Goal: Information Seeking & Learning: Find specific page/section

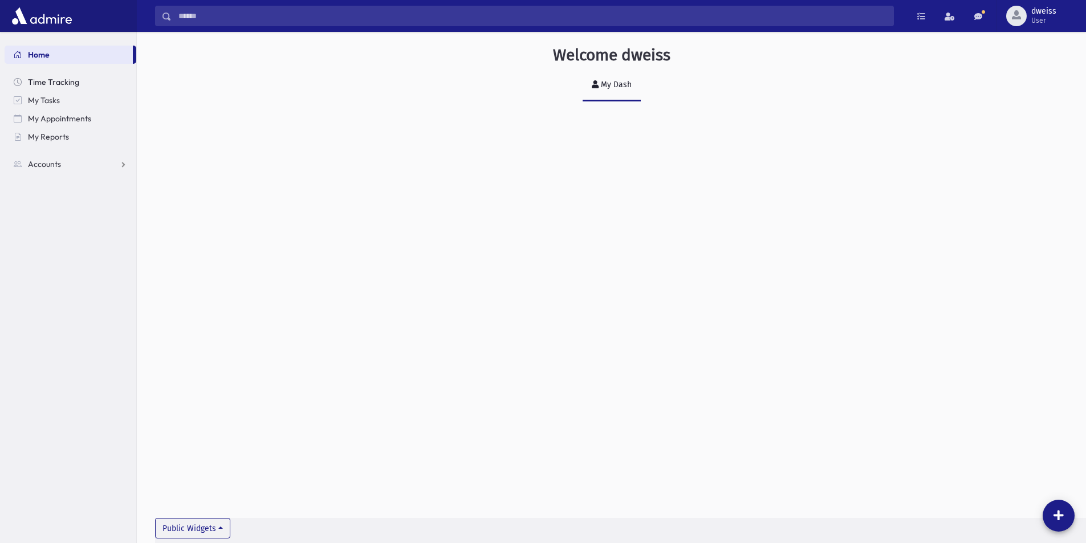
click at [52, 81] on span "Time Tracking" at bounding box center [53, 82] width 51 height 10
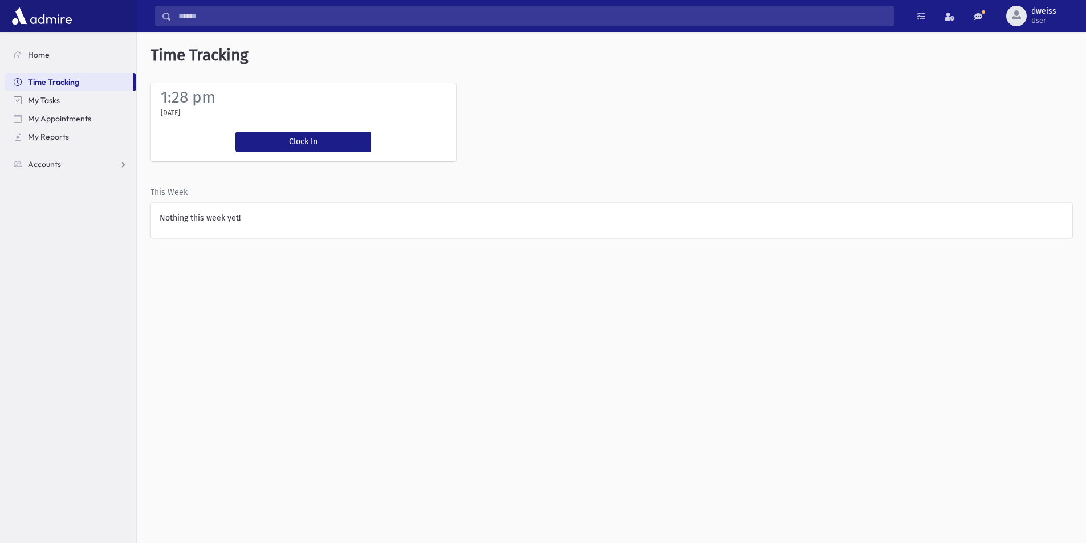
click at [50, 97] on span "My Tasks" at bounding box center [44, 100] width 32 height 10
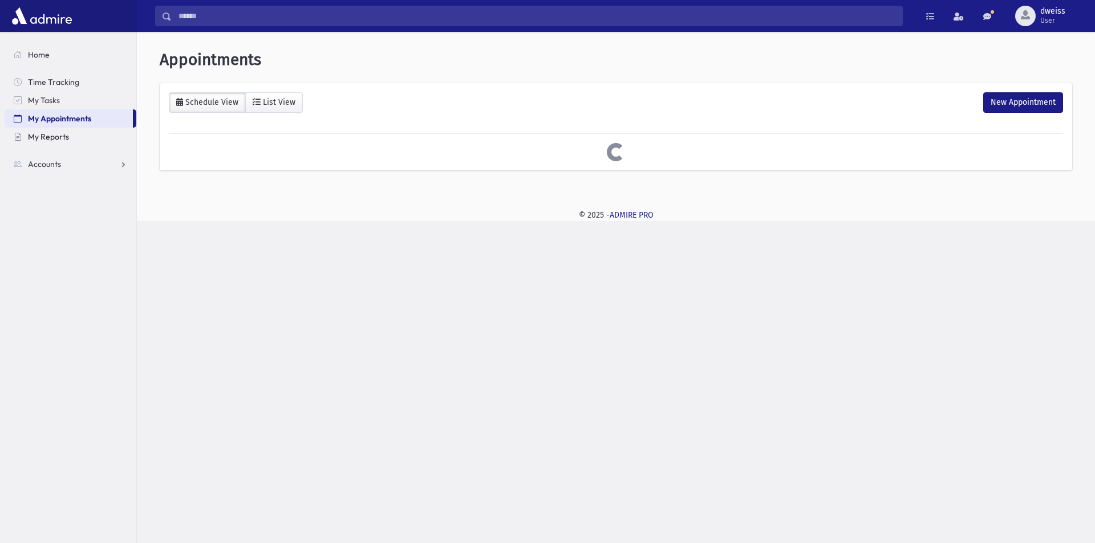
click at [56, 142] on link "My Reports" at bounding box center [71, 137] width 132 height 18
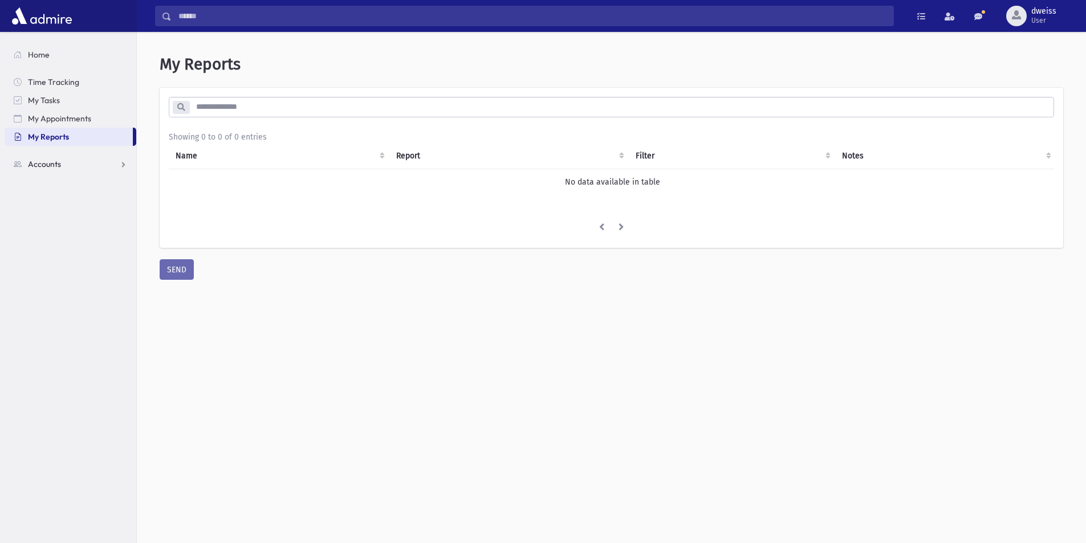
click at [70, 164] on link "Accounts" at bounding box center [71, 164] width 132 height 18
click at [57, 47] on link "Home" at bounding box center [71, 55] width 132 height 18
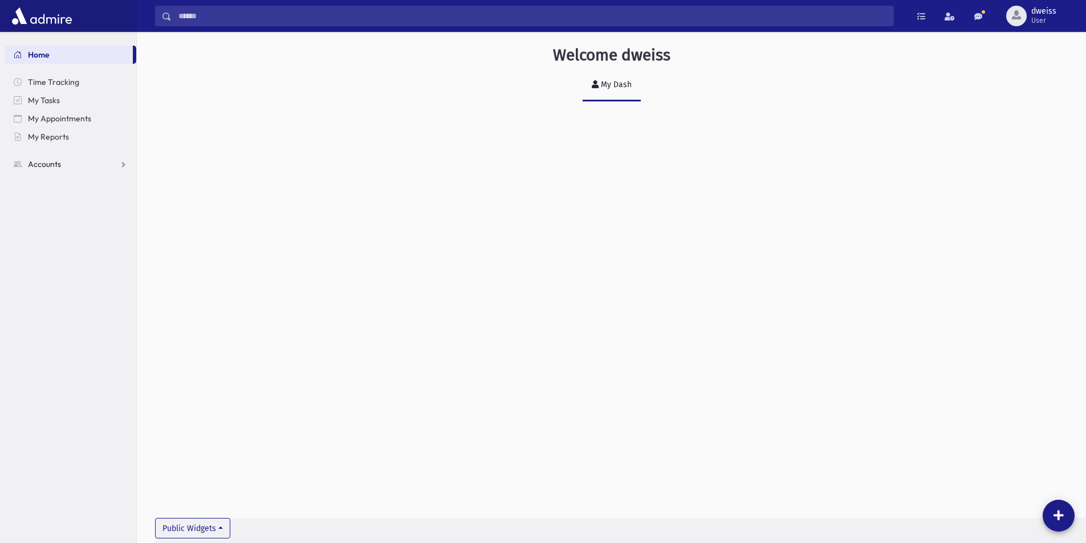
click at [67, 165] on link "Accounts" at bounding box center [71, 164] width 132 height 18
click at [62, 181] on span "Account List" at bounding box center [56, 182] width 44 height 10
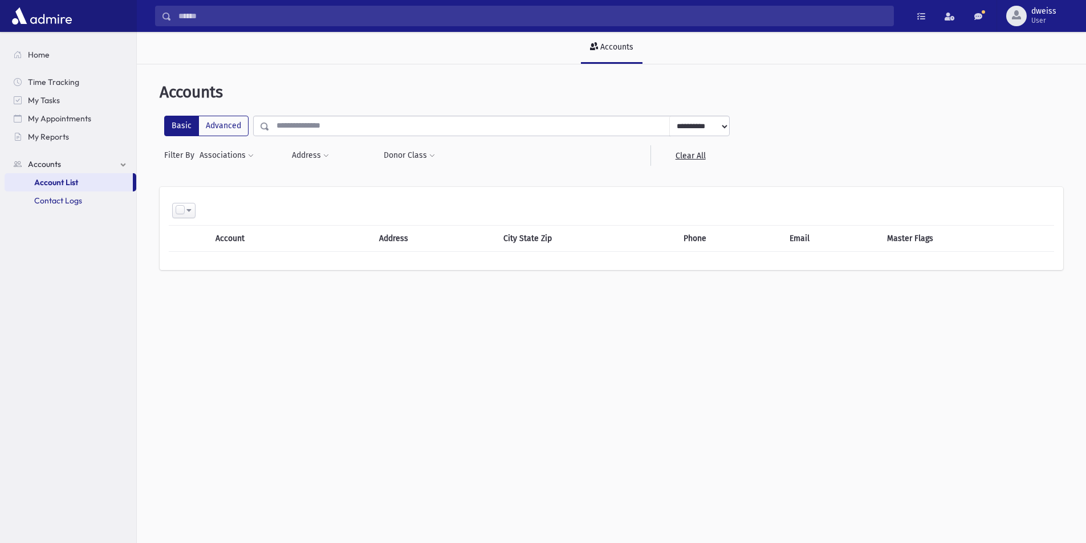
click at [62, 199] on span "Contact Logs" at bounding box center [58, 201] width 48 height 10
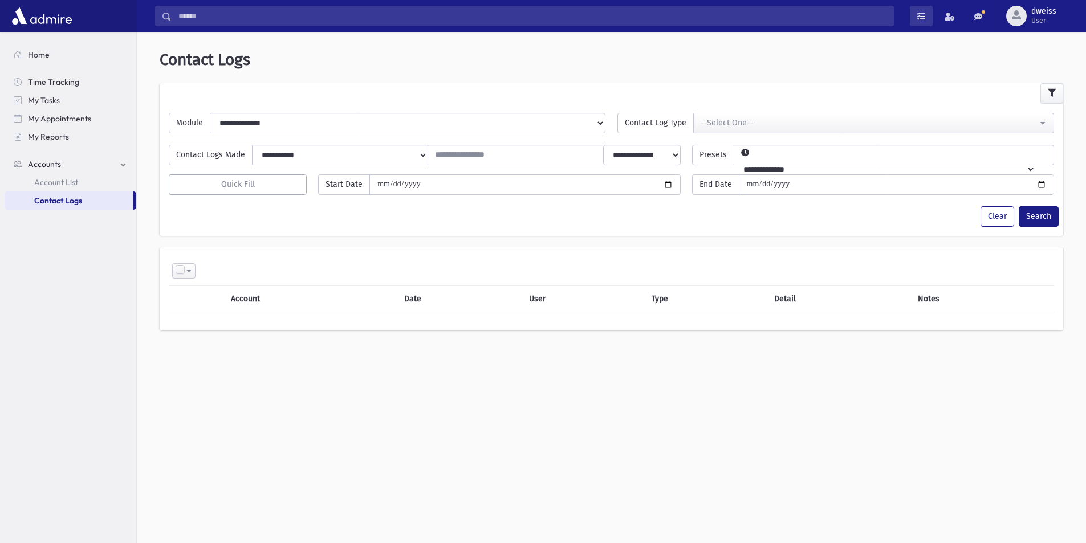
click at [921, 15] on span at bounding box center [921, 17] width 8 height 8
click at [946, 17] on span at bounding box center [950, 17] width 10 height 8
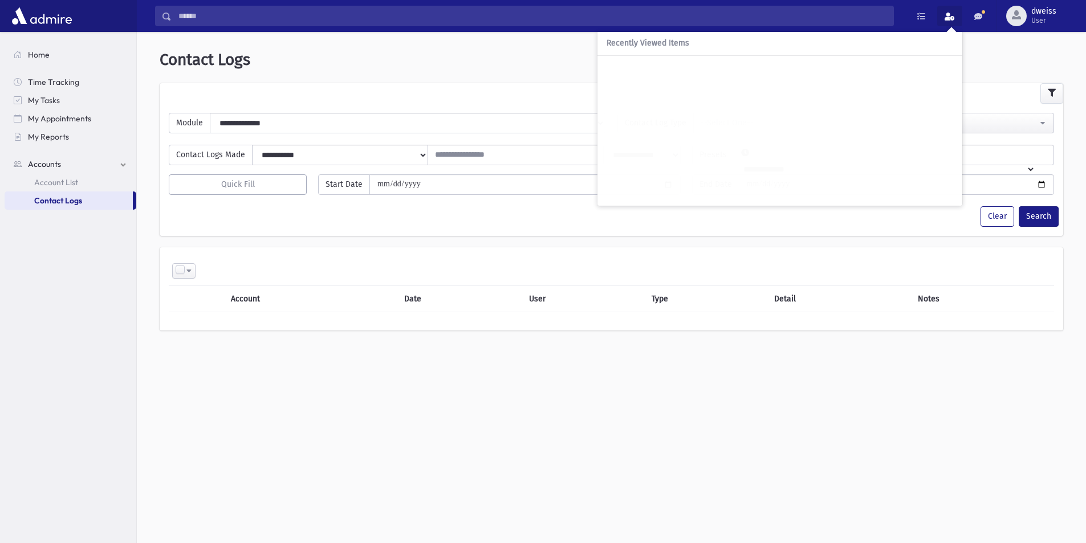
click at [977, 47] on div "**********" at bounding box center [611, 195] width 940 height 319
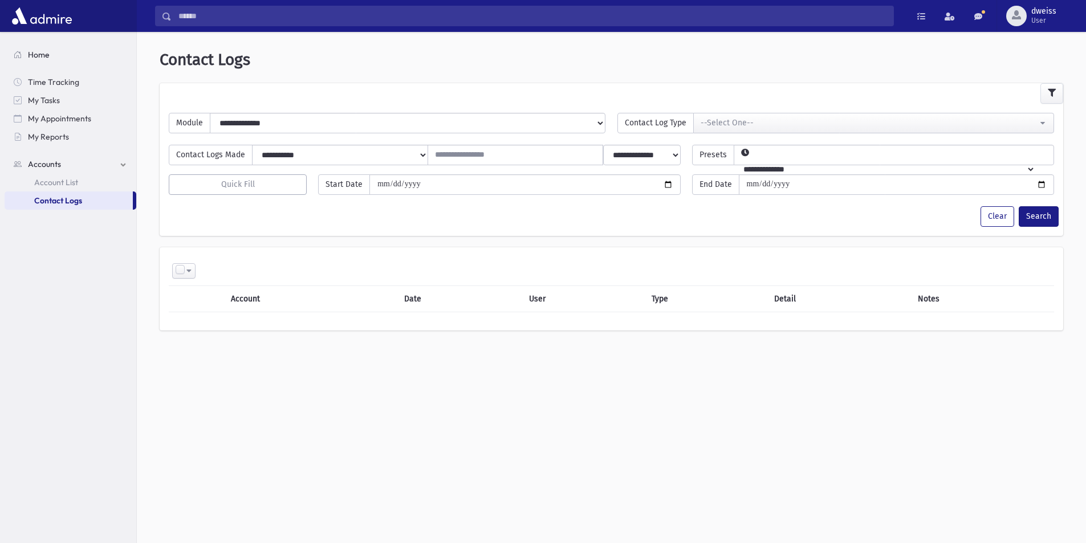
click at [53, 55] on link "Home" at bounding box center [71, 55] width 132 height 18
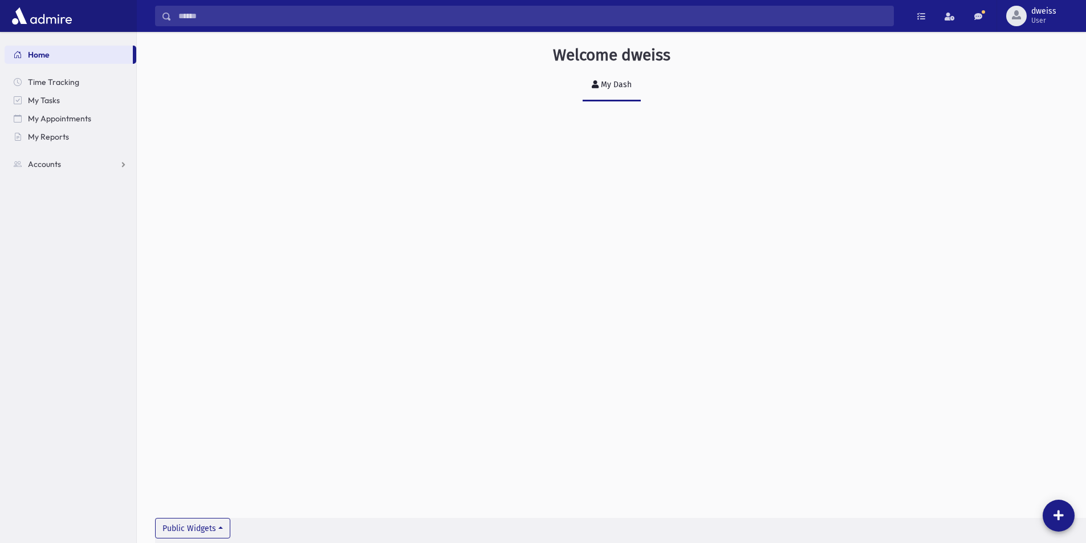
click at [53, 22] on img at bounding box center [42, 16] width 66 height 23
click at [43, 83] on span "Time Tracking" at bounding box center [53, 82] width 51 height 10
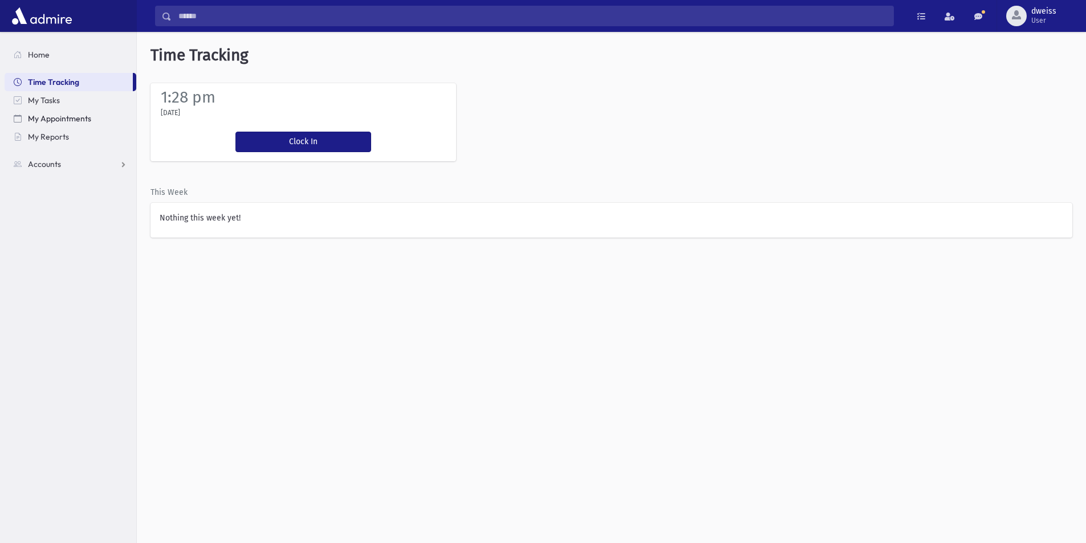
click at [60, 119] on span "My Appointments" at bounding box center [59, 118] width 63 height 10
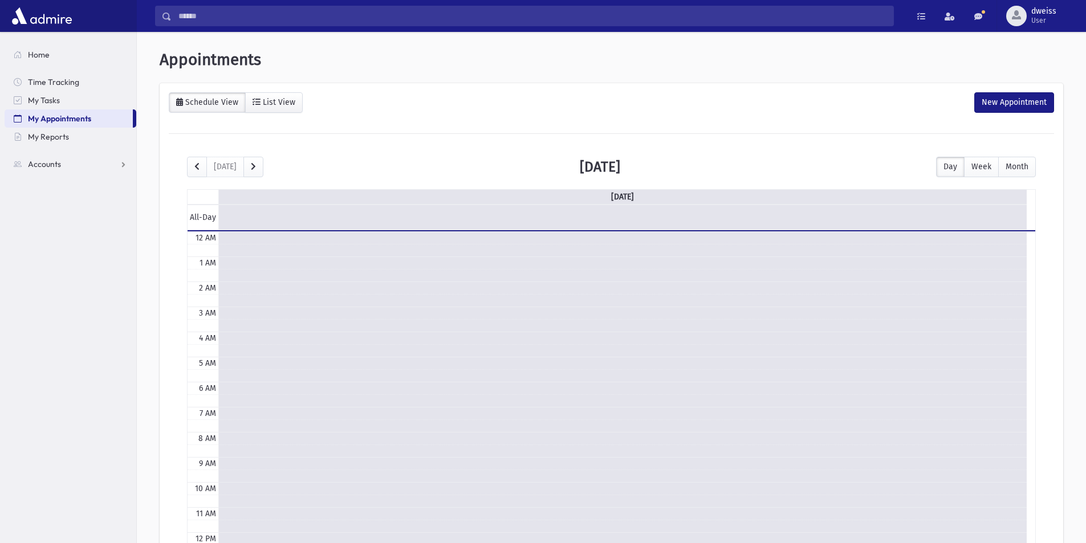
scroll to position [151, 0]
click at [65, 135] on span "My Reports" at bounding box center [48, 137] width 41 height 10
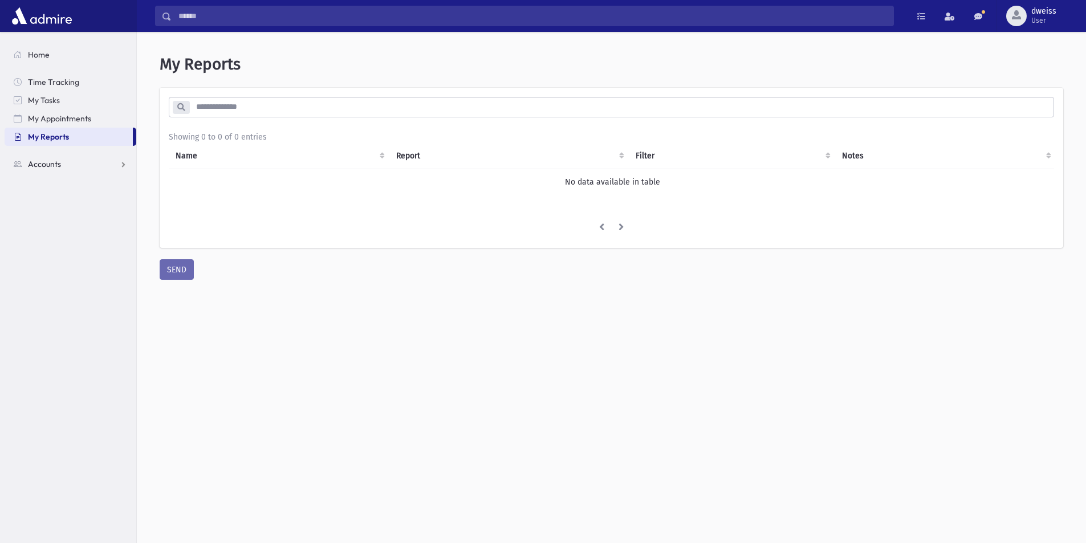
click at [60, 166] on span "Accounts" at bounding box center [44, 164] width 33 height 10
click at [60, 180] on span "Account List" at bounding box center [56, 182] width 44 height 10
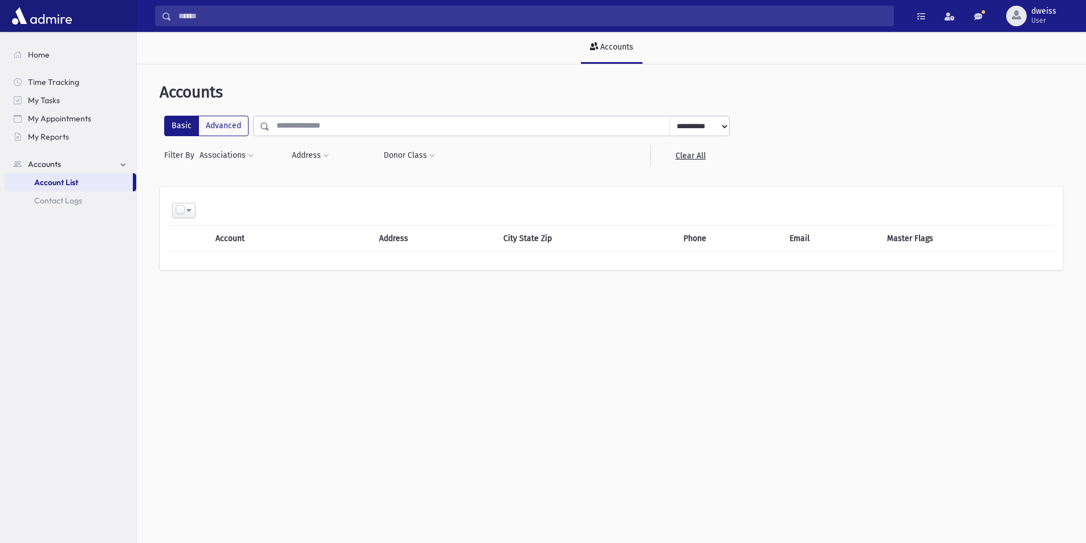
click at [59, 166] on span "Accounts" at bounding box center [44, 164] width 33 height 10
click at [68, 14] on img at bounding box center [42, 16] width 66 height 23
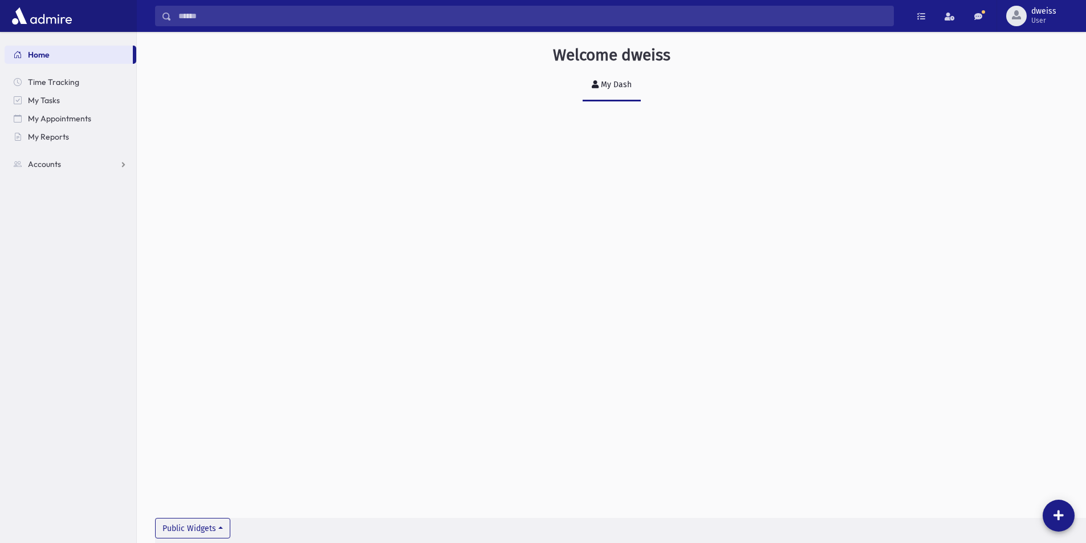
click at [596, 9] on input "Search" at bounding box center [533, 16] width 722 height 21
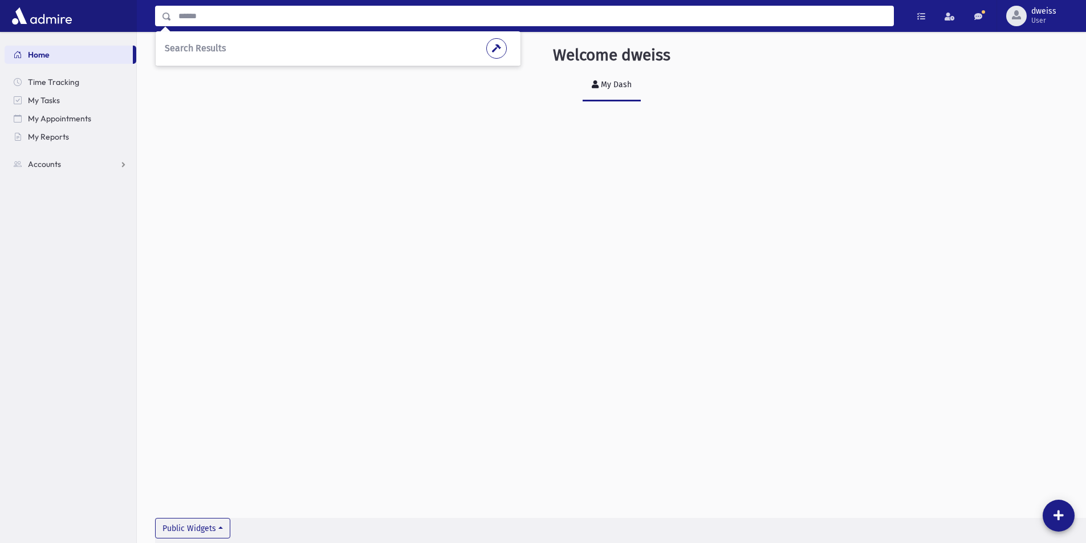
click at [449, 105] on div "Welcome dweiss My Dash Public Widgets" at bounding box center [611, 82] width 949 height 101
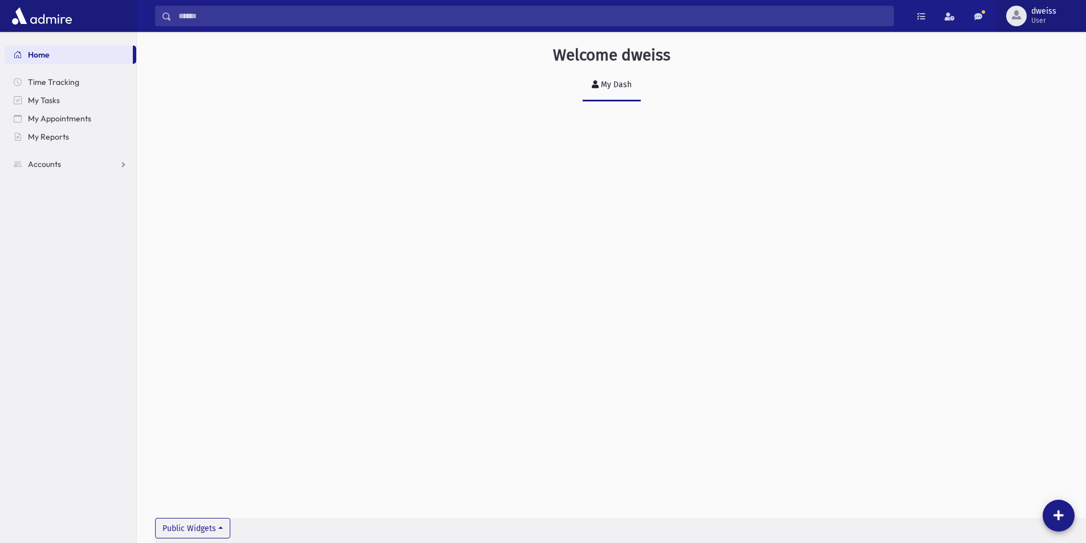
click at [1034, 15] on span "dweiss" at bounding box center [1043, 11] width 25 height 9
click at [936, 116] on div "Welcome dweiss My Dash Public Widgets" at bounding box center [611, 82] width 949 height 101
drag, startPoint x: 857, startPoint y: 5, endPoint x: 874, endPoint y: 132, distance: 128.3
click at [874, 132] on div "Welcome dweiss My Dash Public Widgets" at bounding box center [611, 82] width 949 height 101
click at [48, 162] on span "Accounts" at bounding box center [44, 164] width 33 height 10
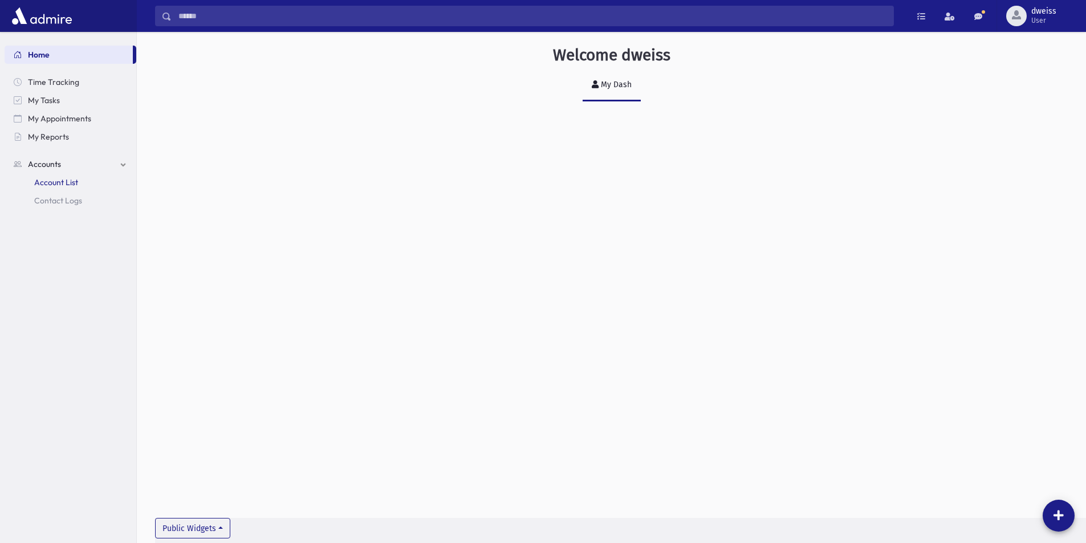
click at [55, 180] on span "Account List" at bounding box center [56, 182] width 44 height 10
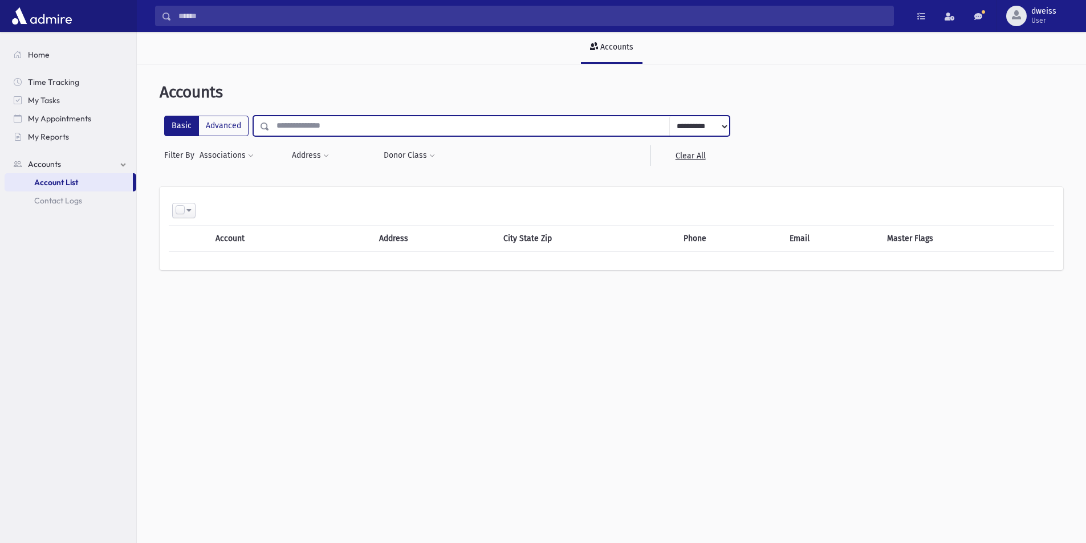
click at [371, 121] on input "text" at bounding box center [470, 126] width 400 height 21
click at [715, 123] on select "**********" at bounding box center [699, 126] width 60 height 21
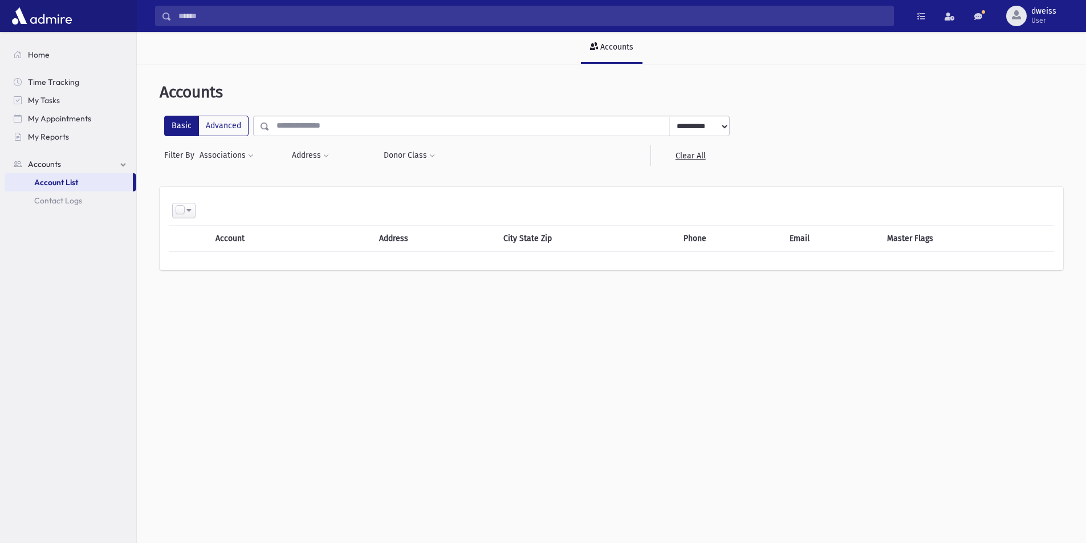
click at [715, 123] on select "**********" at bounding box center [699, 126] width 60 height 21
click at [29, 50] on span "Home" at bounding box center [39, 55] width 22 height 10
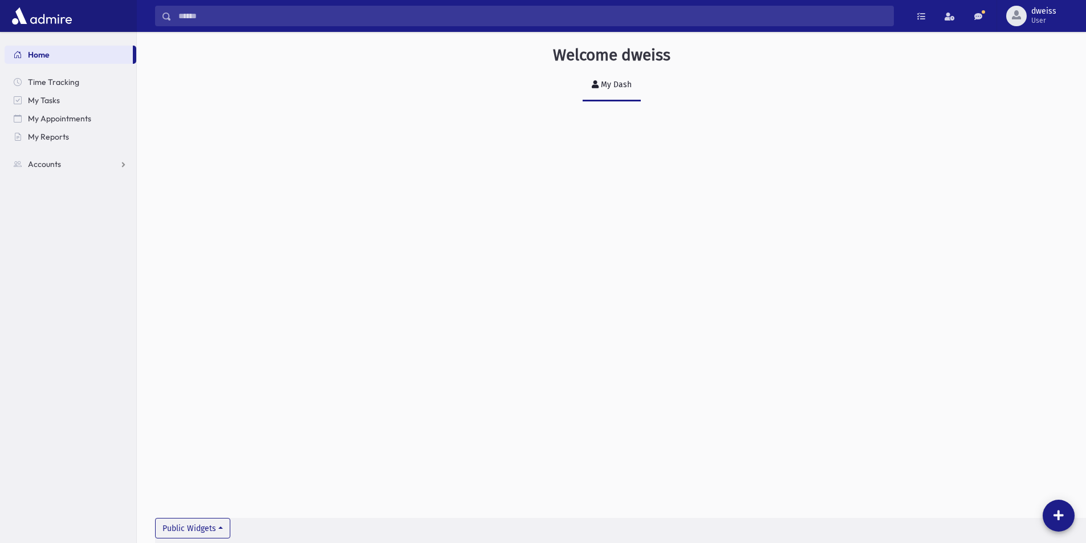
click at [38, 19] on img at bounding box center [42, 16] width 66 height 23
click at [67, 82] on span "Time Tracking" at bounding box center [53, 82] width 51 height 10
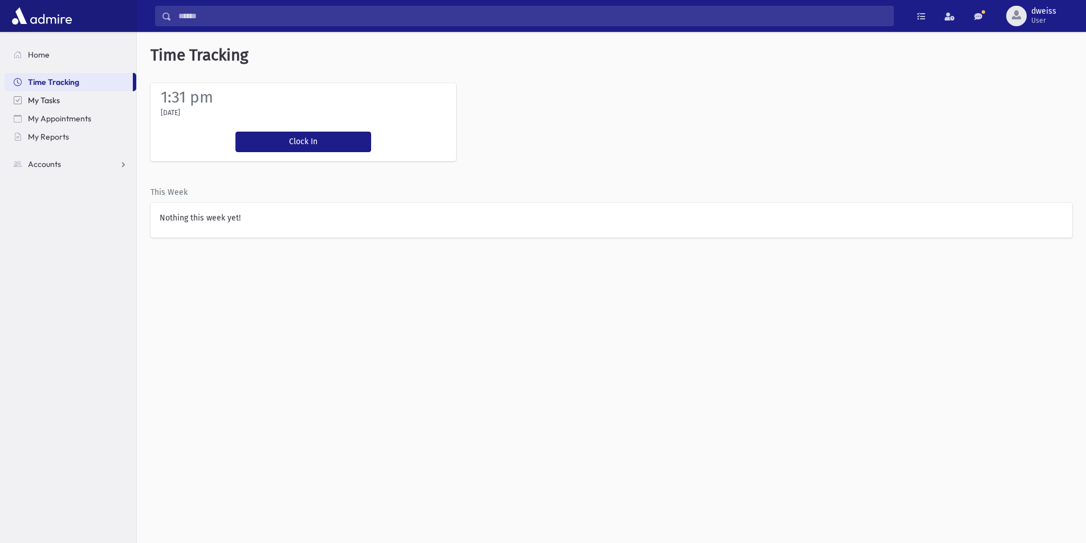
click at [56, 102] on span "My Tasks" at bounding box center [44, 100] width 32 height 10
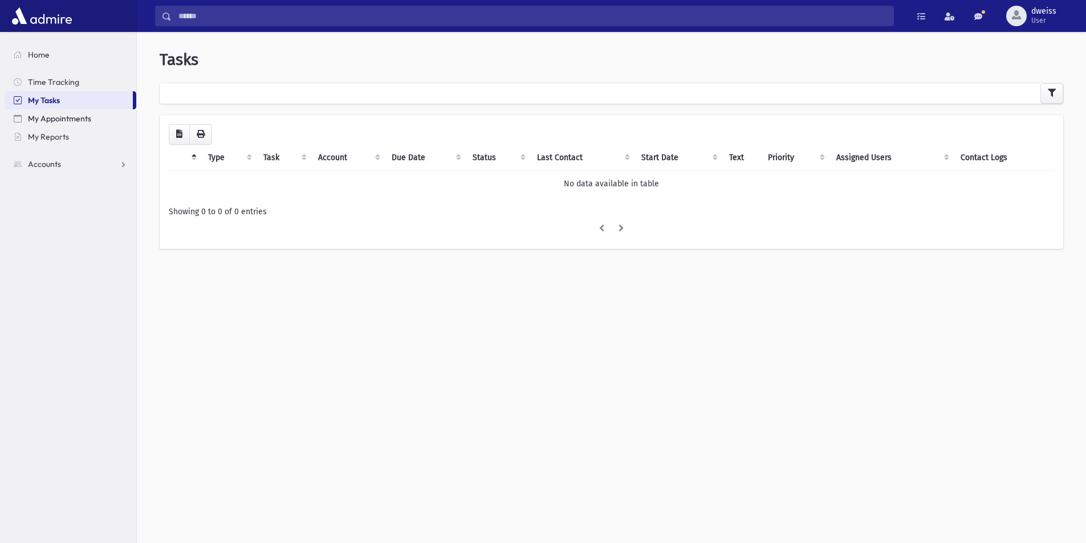
click at [56, 115] on span "My Appointments" at bounding box center [59, 118] width 63 height 10
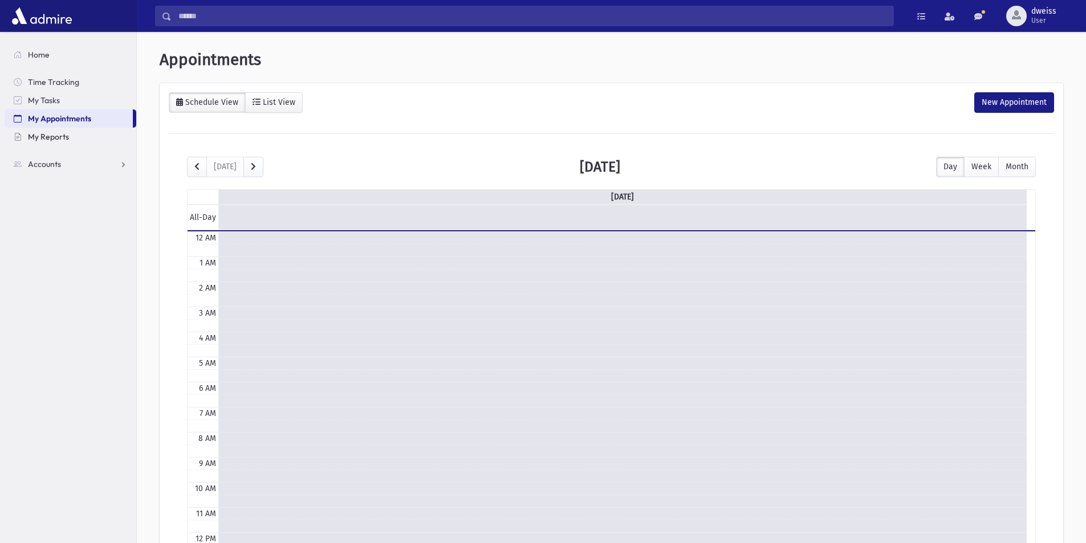
scroll to position [151, 0]
click at [52, 131] on link "My Reports" at bounding box center [71, 137] width 132 height 18
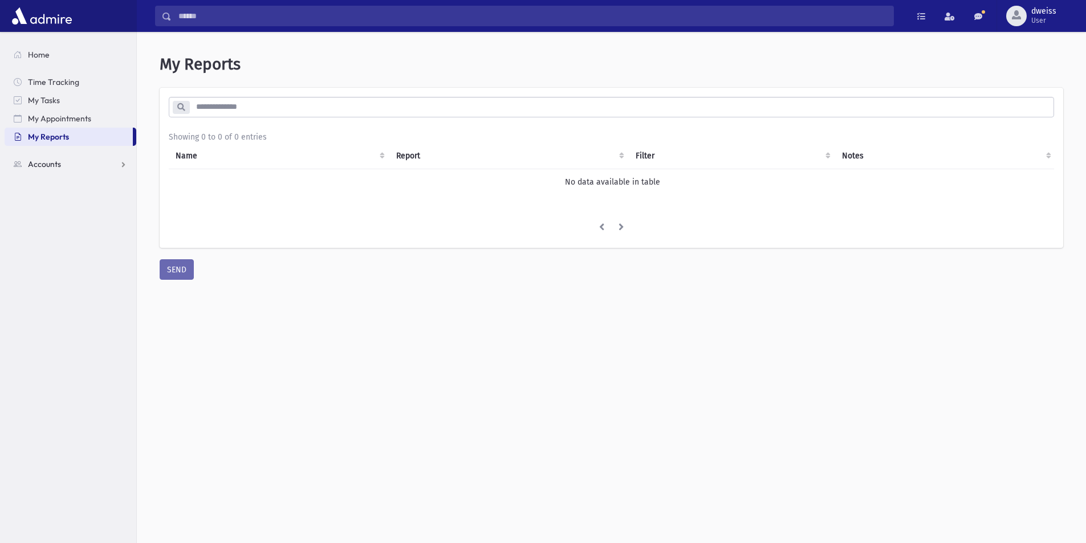
click at [44, 164] on span "Accounts" at bounding box center [44, 164] width 33 height 10
click at [40, 50] on span "Home" at bounding box center [39, 55] width 22 height 10
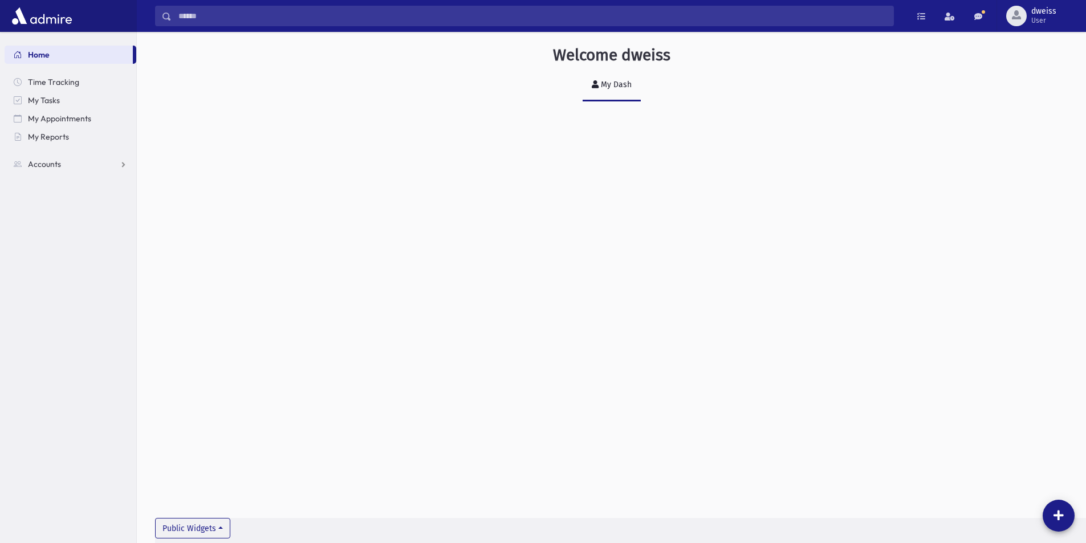
click at [42, 25] on img at bounding box center [42, 16] width 66 height 23
click at [42, 18] on img at bounding box center [42, 16] width 66 height 23
click at [1055, 515] on icon at bounding box center [1059, 515] width 10 height 11
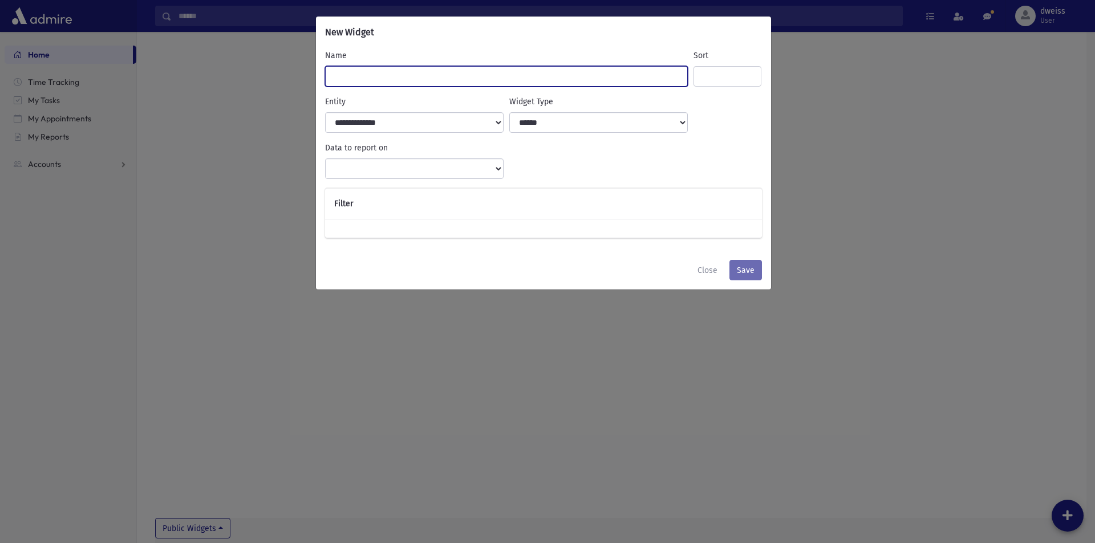
click at [395, 73] on input "Name" at bounding box center [506, 76] width 363 height 21
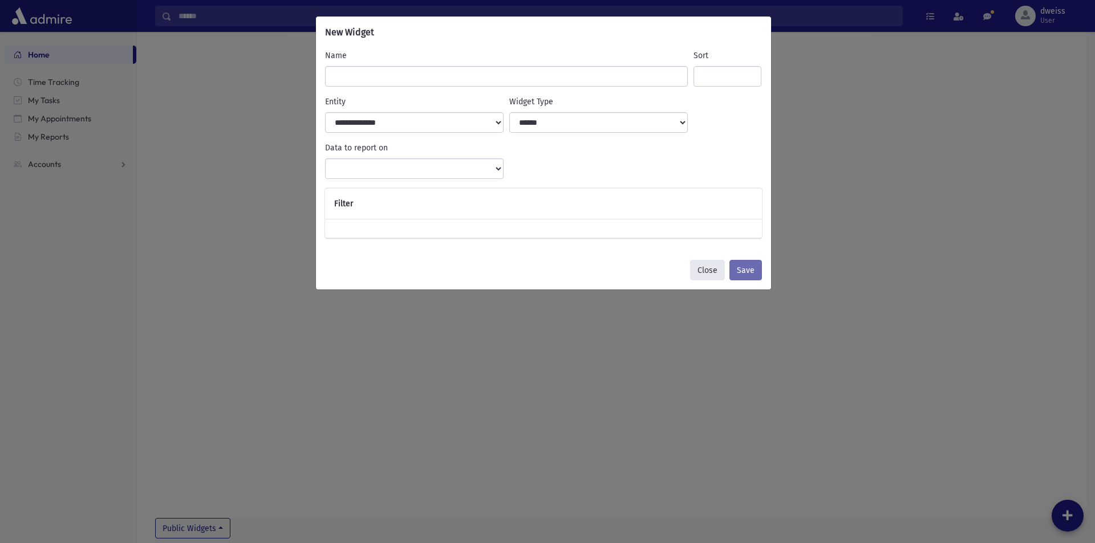
click at [718, 269] on button "Close" at bounding box center [707, 270] width 35 height 21
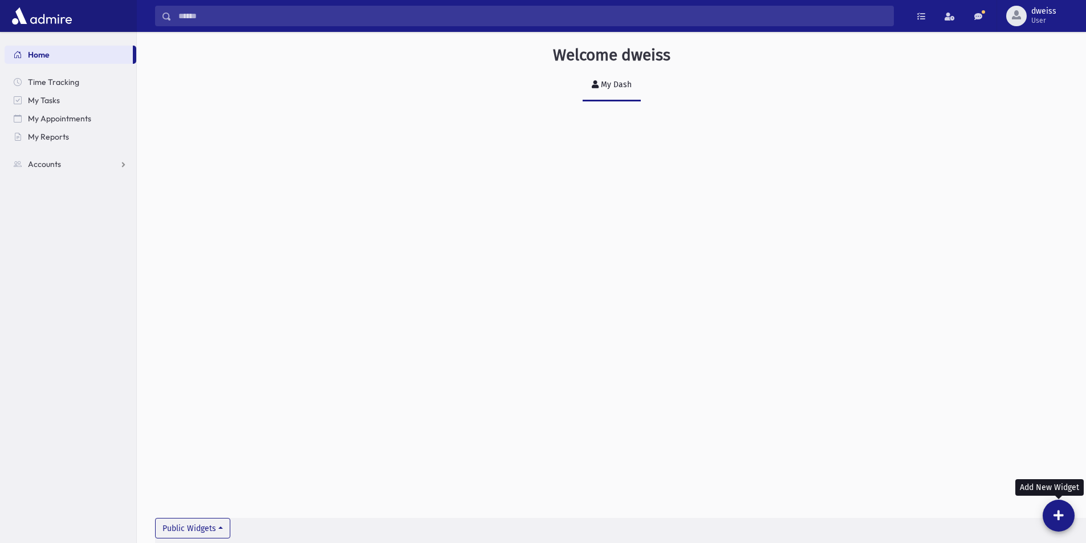
click at [38, 22] on img at bounding box center [42, 16] width 66 height 23
click at [978, 17] on span at bounding box center [978, 17] width 8 height 8
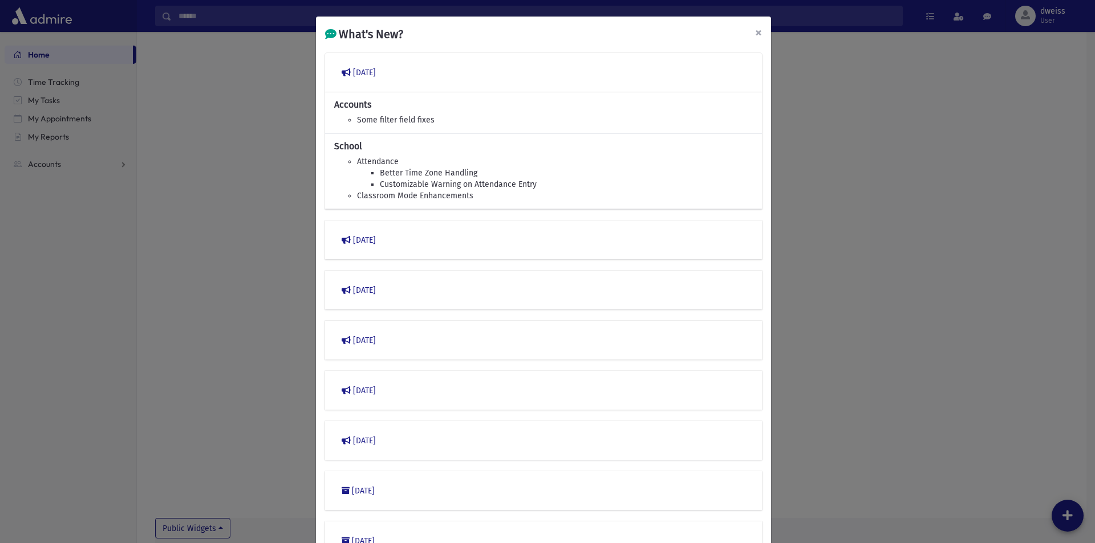
click at [755, 35] on span "×" at bounding box center [758, 33] width 7 height 16
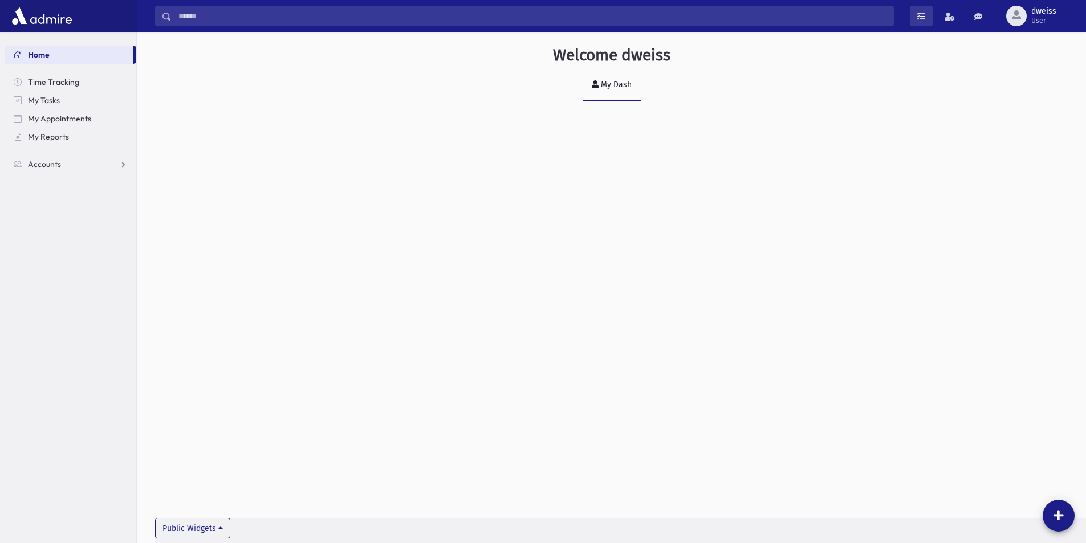
click at [927, 17] on link at bounding box center [921, 16] width 23 height 21
click at [903, 105] on div "Welcome dweiss My Dash Public Widgets" at bounding box center [611, 82] width 949 height 101
click at [949, 17] on span at bounding box center [950, 17] width 10 height 8
click at [1045, 21] on span "User" at bounding box center [1043, 20] width 25 height 9
click at [51, 139] on span "My Reports" at bounding box center [48, 137] width 41 height 10
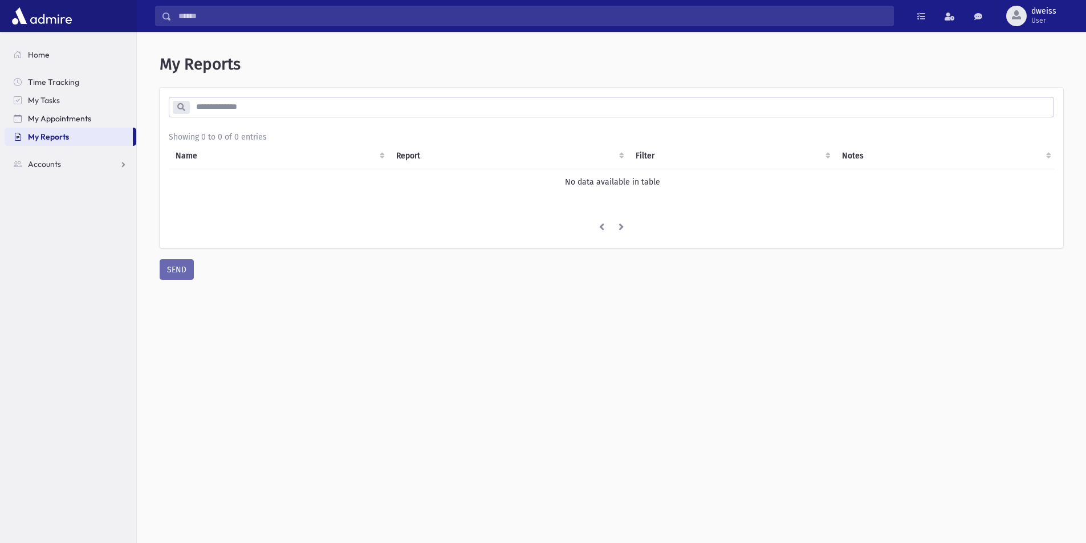
click at [54, 119] on span "My Appointments" at bounding box center [59, 118] width 63 height 10
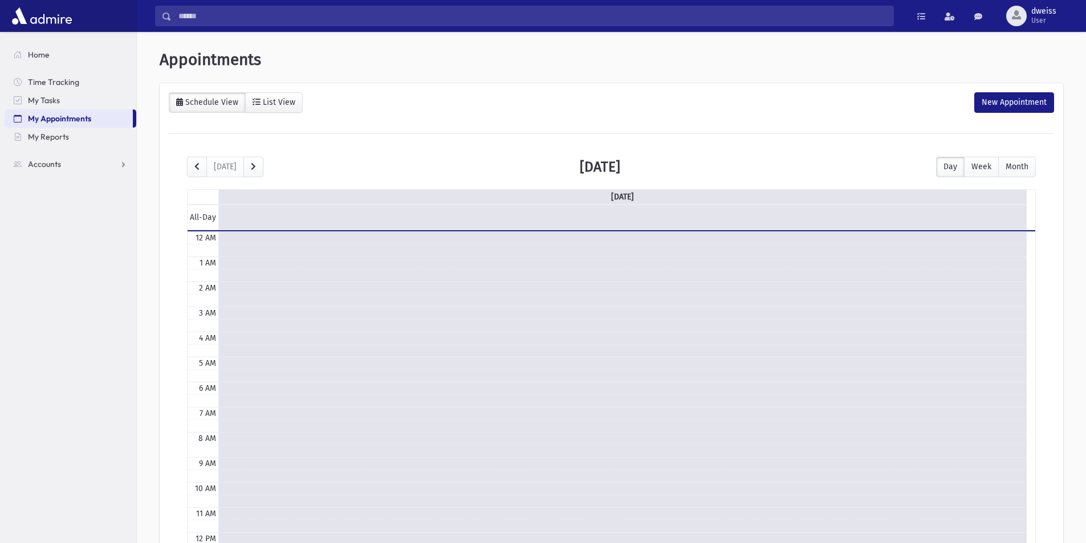
scroll to position [151, 0]
click at [57, 109] on link "My Appointments" at bounding box center [69, 118] width 128 height 18
click at [51, 128] on link "My Reports" at bounding box center [71, 137] width 132 height 18
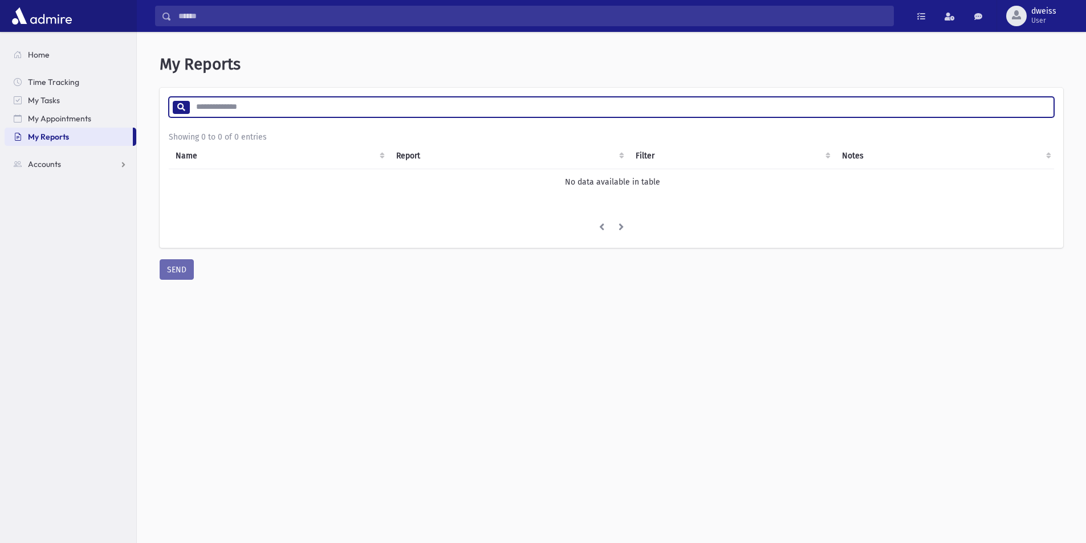
click at [231, 104] on input "search" at bounding box center [621, 107] width 864 height 21
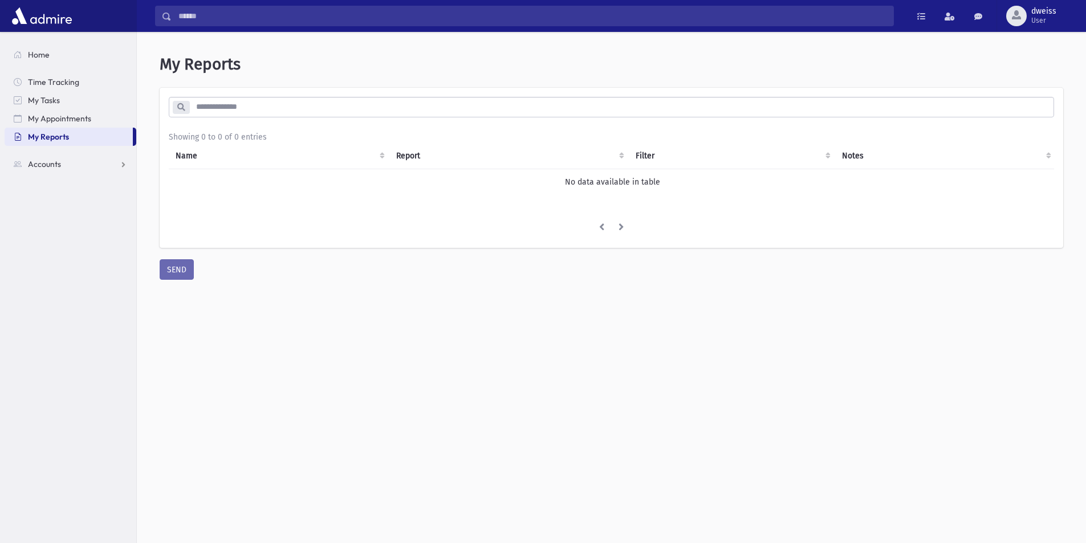
click at [250, 59] on header "My Reports" at bounding box center [612, 64] width 904 height 19
click at [605, 223] on li at bounding box center [602, 228] width 20 height 21
click at [636, 224] on ul at bounding box center [611, 228] width 885 height 21
click at [36, 157] on link "Accounts" at bounding box center [71, 164] width 132 height 18
click at [49, 173] on link "Account List" at bounding box center [71, 182] width 132 height 18
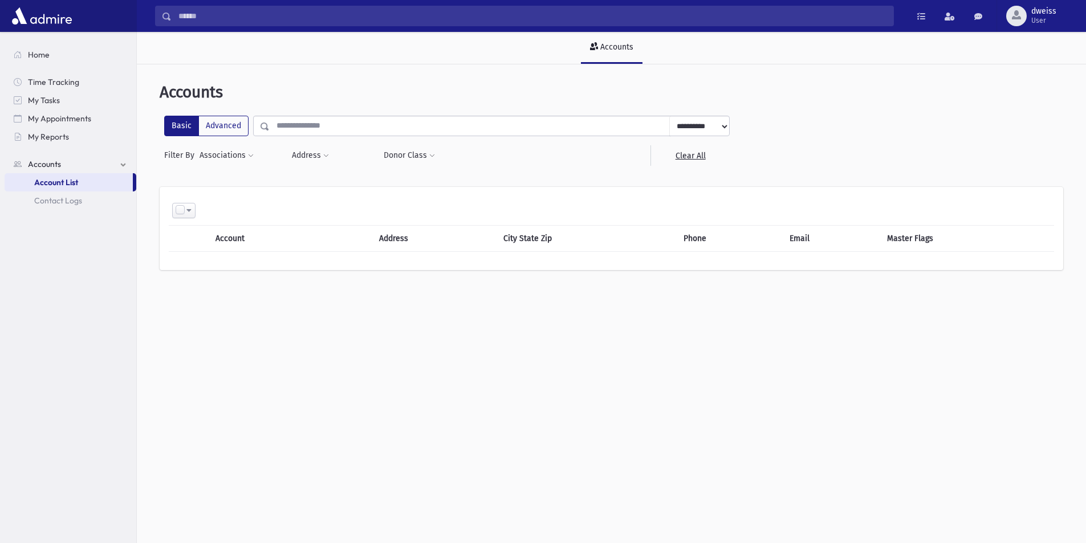
drag, startPoint x: 722, startPoint y: 124, endPoint x: 399, endPoint y: 311, distance: 373.2
click at [399, 310] on div "**********" at bounding box center [611, 324] width 949 height 511
click at [399, 311] on div "**********" at bounding box center [611, 324] width 949 height 511
drag, startPoint x: 399, startPoint y: 300, endPoint x: 258, endPoint y: 243, distance: 151.6
click at [258, 243] on div "**********" at bounding box center [611, 324] width 949 height 511
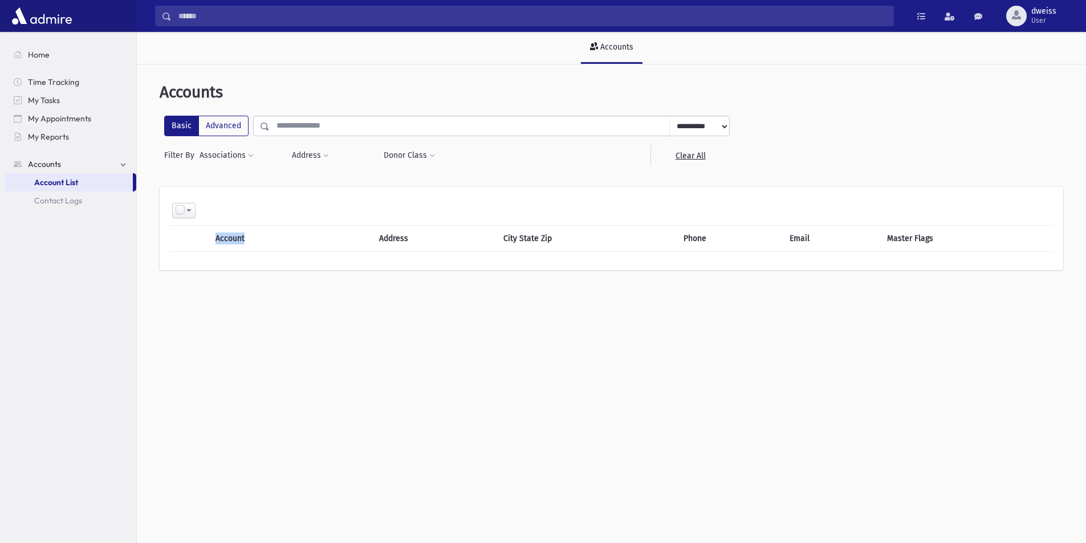
click at [267, 242] on th "Account" at bounding box center [271, 239] width 124 height 26
drag, startPoint x: 900, startPoint y: 242, endPoint x: 245, endPoint y: 213, distance: 655.2
click at [245, 213] on thead "Select All Deselect All Invert Selection Create Tasks Account Address City Stat…" at bounding box center [611, 224] width 885 height 56
click at [173, 181] on div "**********" at bounding box center [612, 152] width 904 height 72
click at [58, 141] on span "My Reports" at bounding box center [48, 137] width 41 height 10
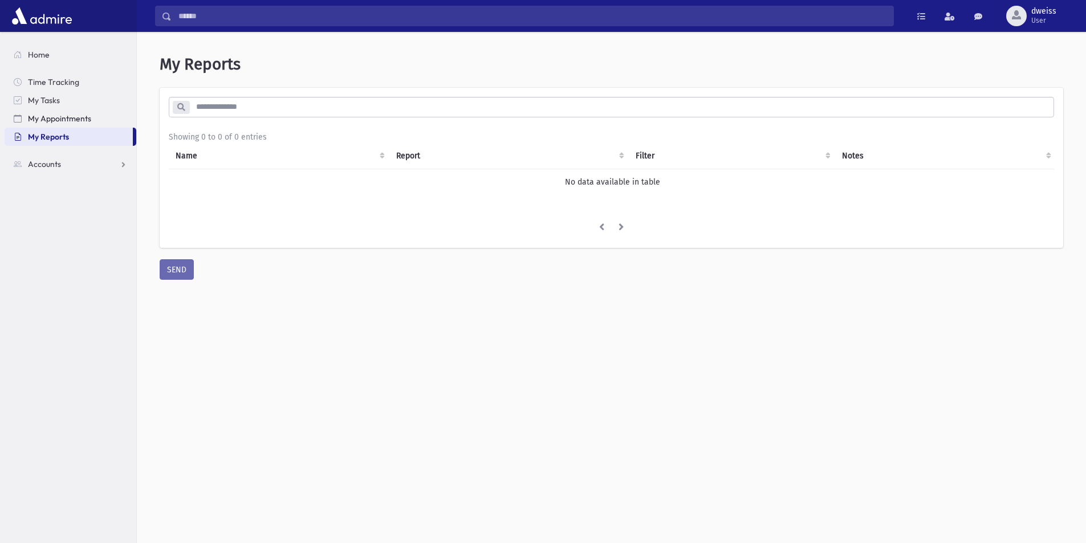
click at [48, 119] on span "My Appointments" at bounding box center [59, 118] width 63 height 10
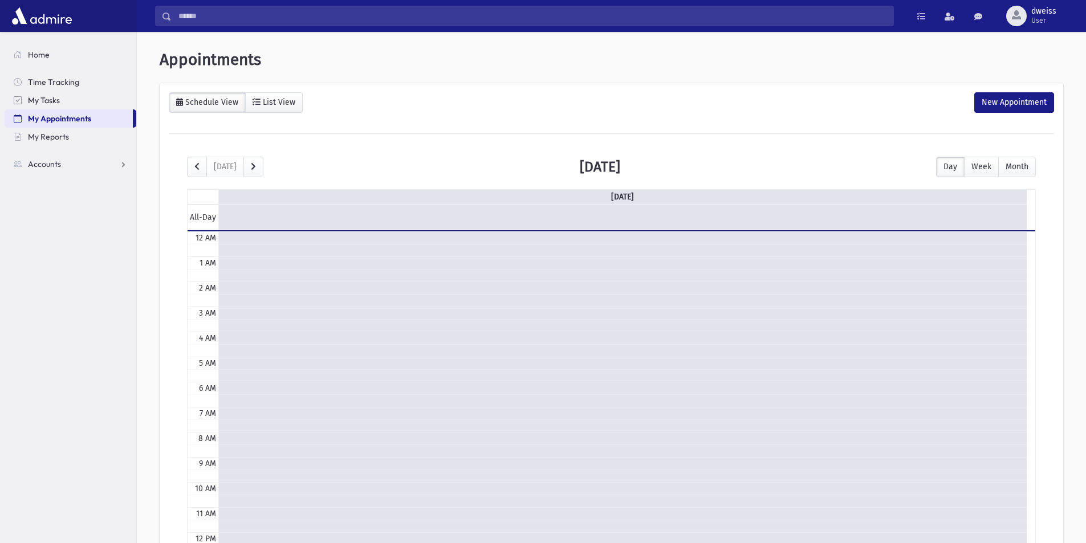
click at [45, 105] on span "My Tasks" at bounding box center [44, 100] width 32 height 10
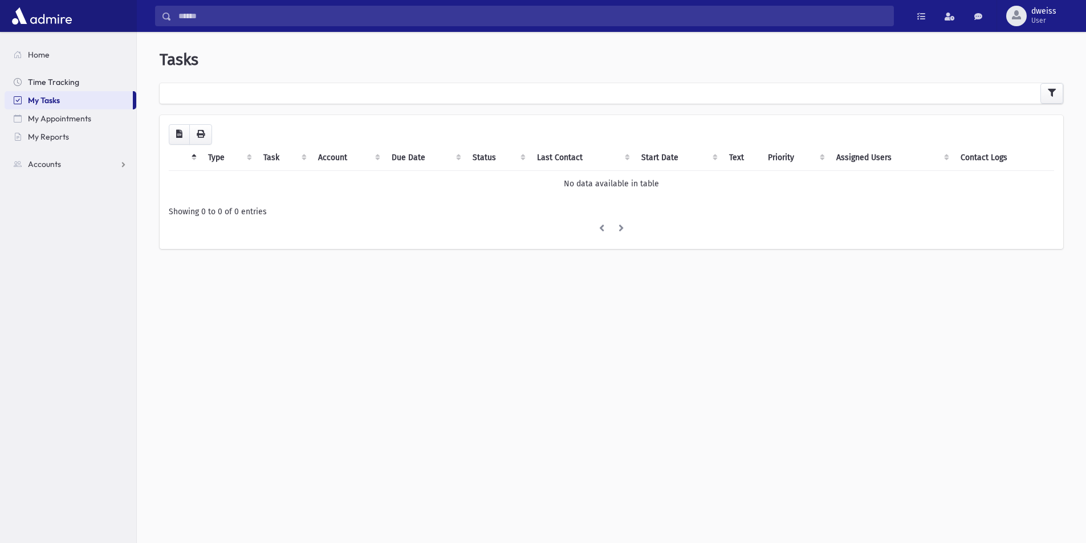
click at [43, 86] on span "Time Tracking" at bounding box center [53, 82] width 51 height 10
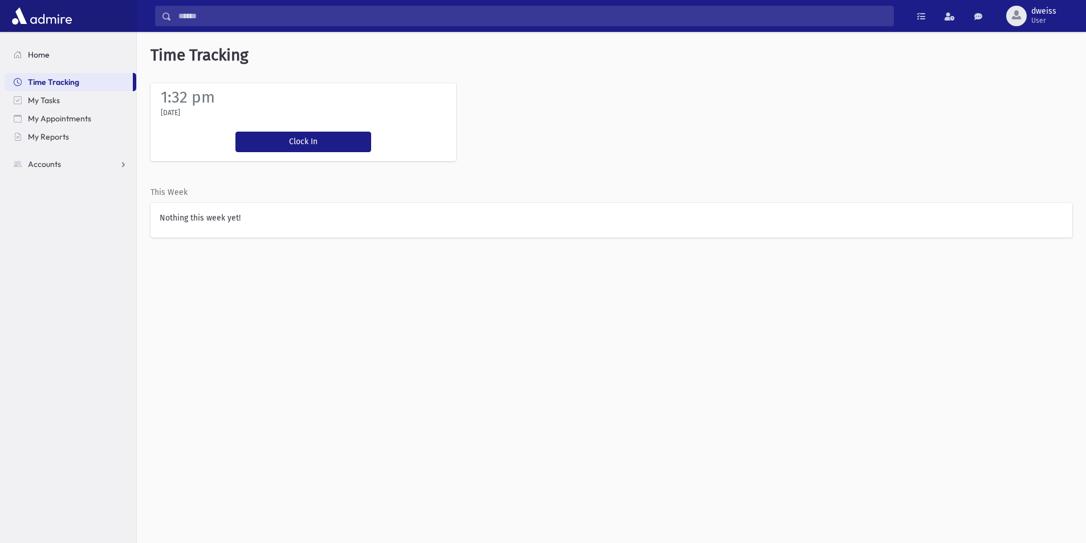
click at [43, 58] on span "Home" at bounding box center [39, 55] width 22 height 10
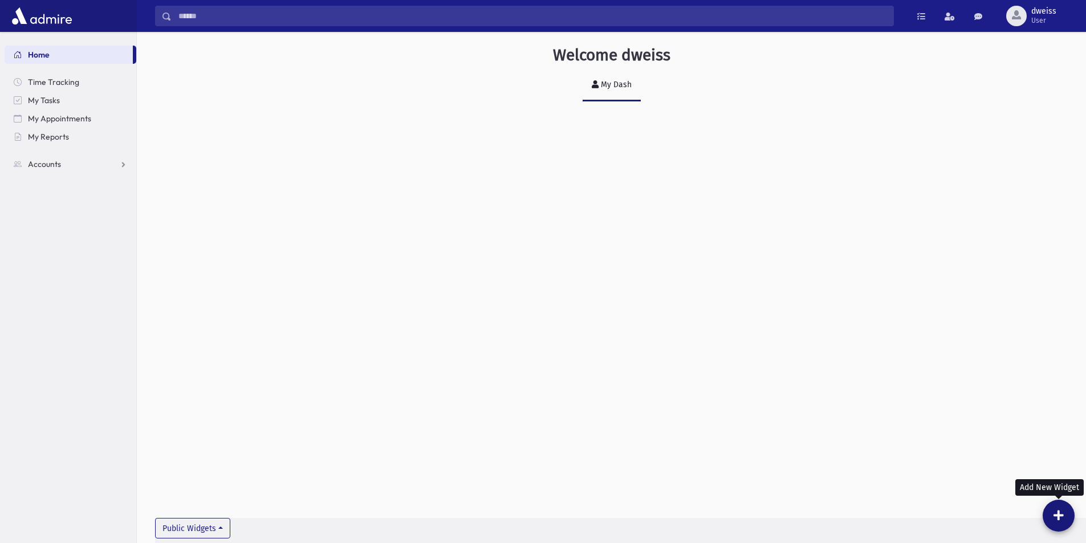
click at [1063, 518] on icon at bounding box center [1059, 515] width 10 height 11
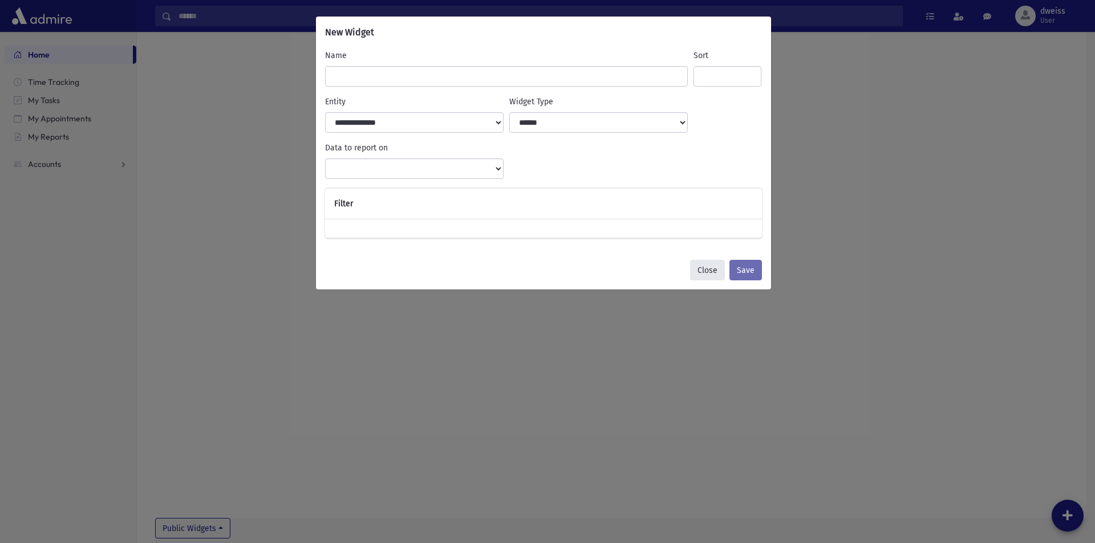
click at [712, 265] on button "Close" at bounding box center [707, 270] width 35 height 21
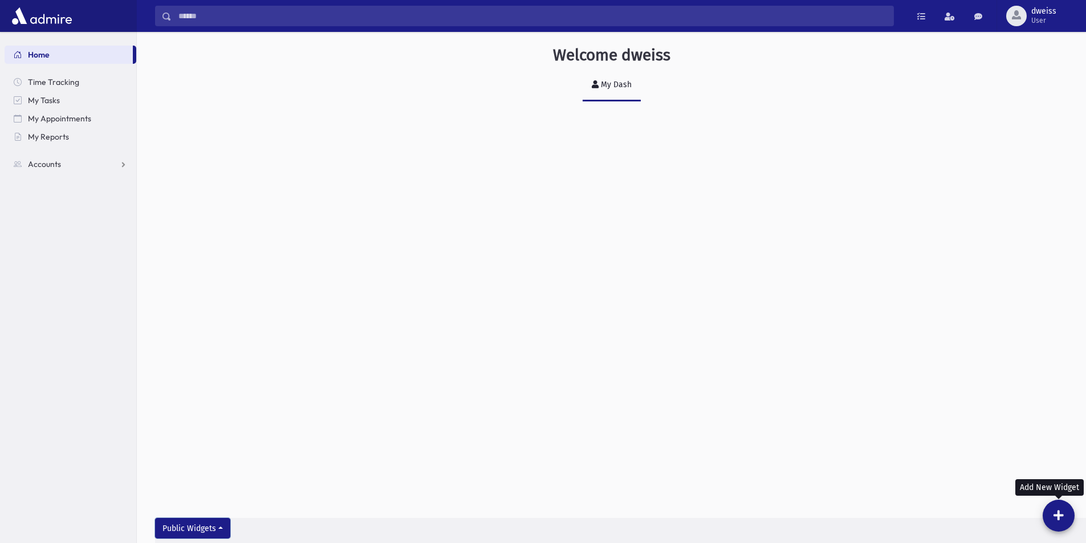
click at [217, 528] on button "Public Widgets" at bounding box center [192, 528] width 75 height 21
click at [156, 430] on div "**********" at bounding box center [611, 286] width 949 height 511
click at [53, 166] on span "Accounts" at bounding box center [44, 164] width 33 height 10
click at [59, 178] on span "Account List" at bounding box center [56, 182] width 44 height 10
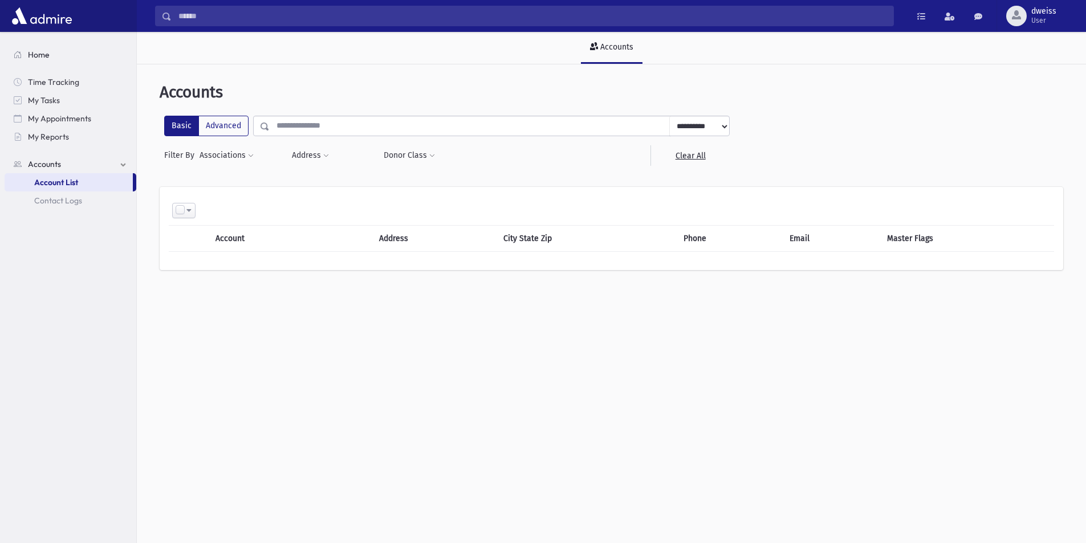
click at [39, 56] on span "Home" at bounding box center [39, 55] width 22 height 10
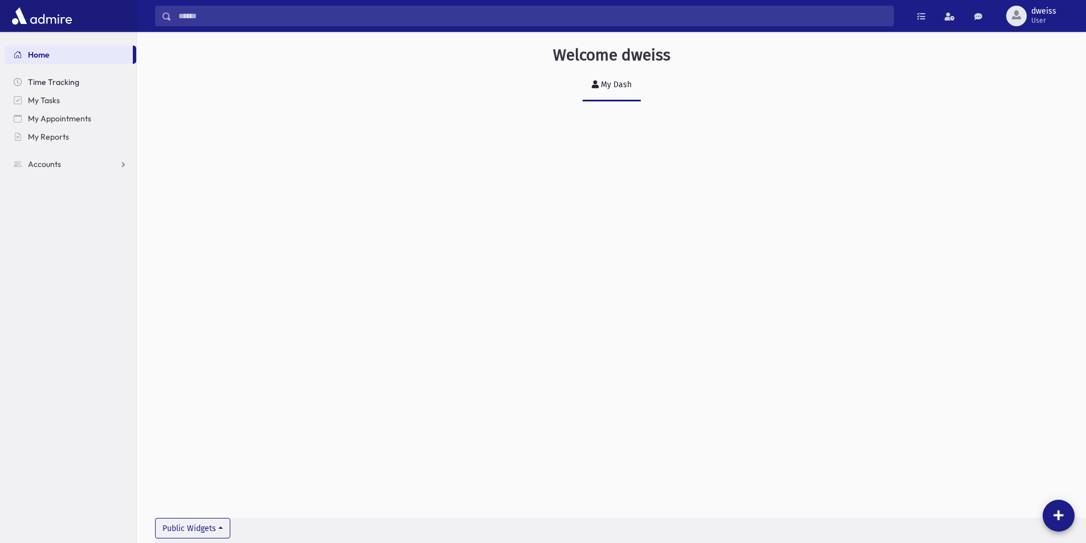
click at [39, 84] on span "Time Tracking" at bounding box center [53, 82] width 51 height 10
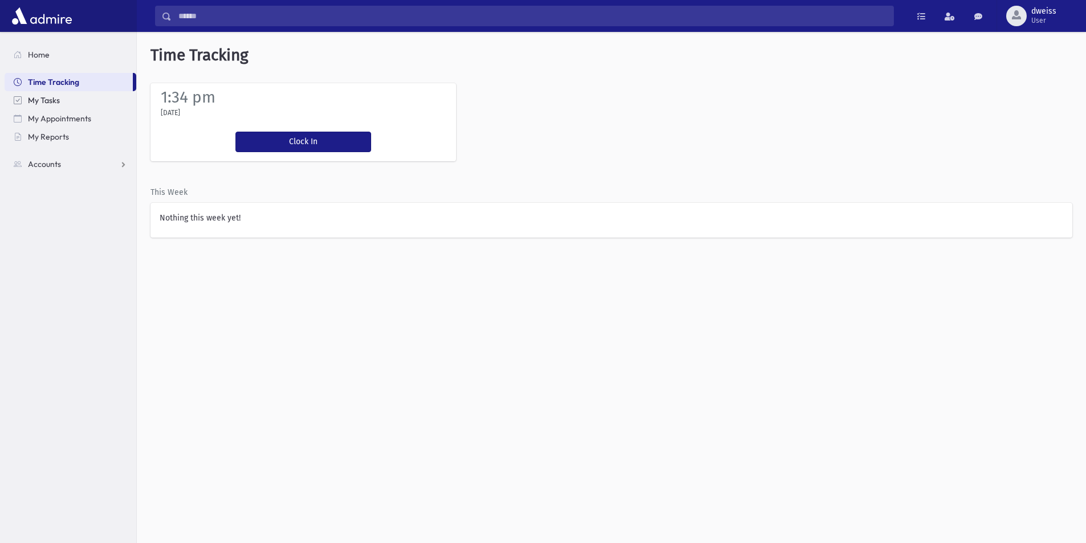
click at [39, 105] on span "My Tasks" at bounding box center [44, 100] width 32 height 10
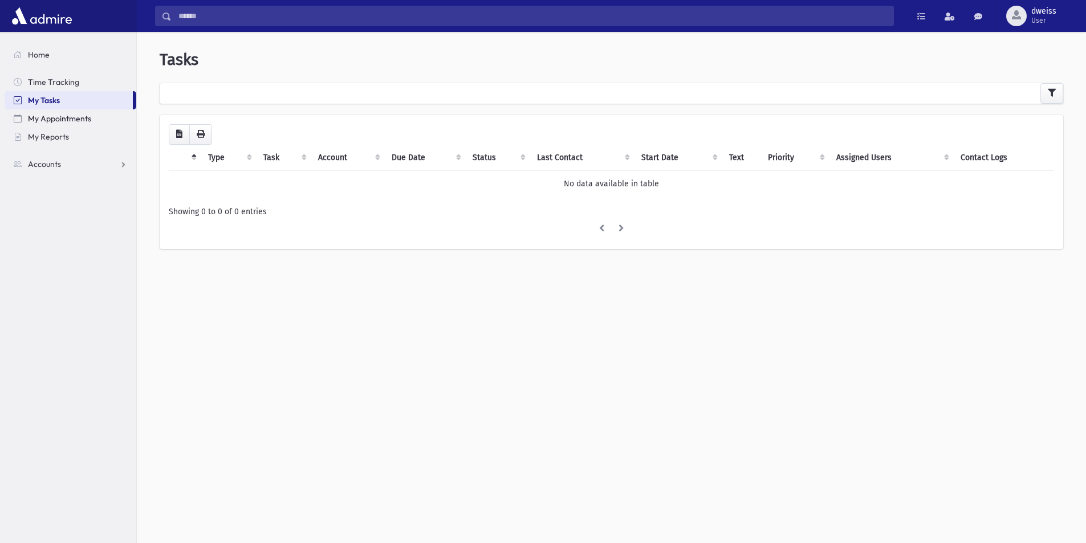
click at [42, 120] on span "My Appointments" at bounding box center [59, 118] width 63 height 10
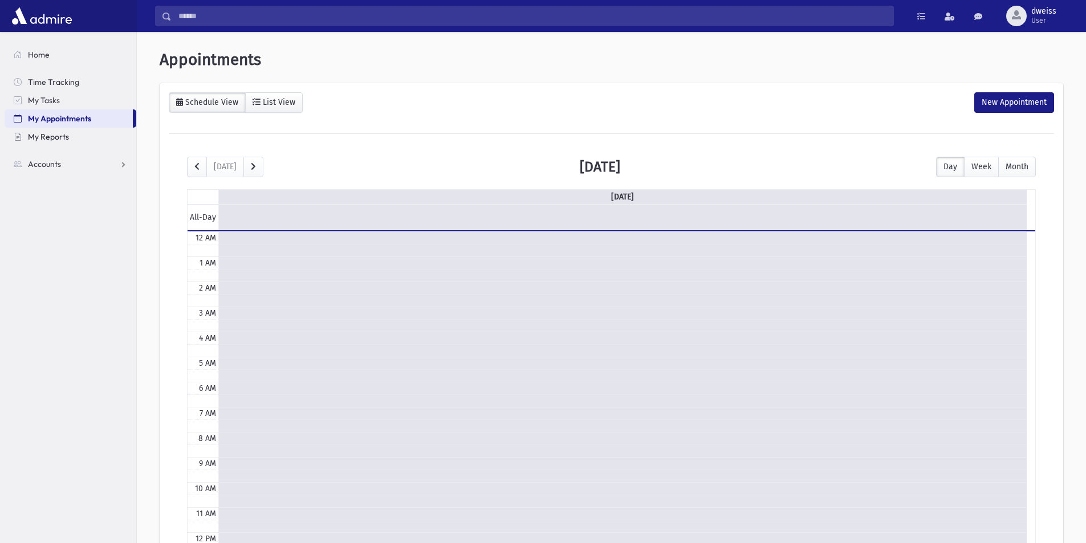
scroll to position [151, 0]
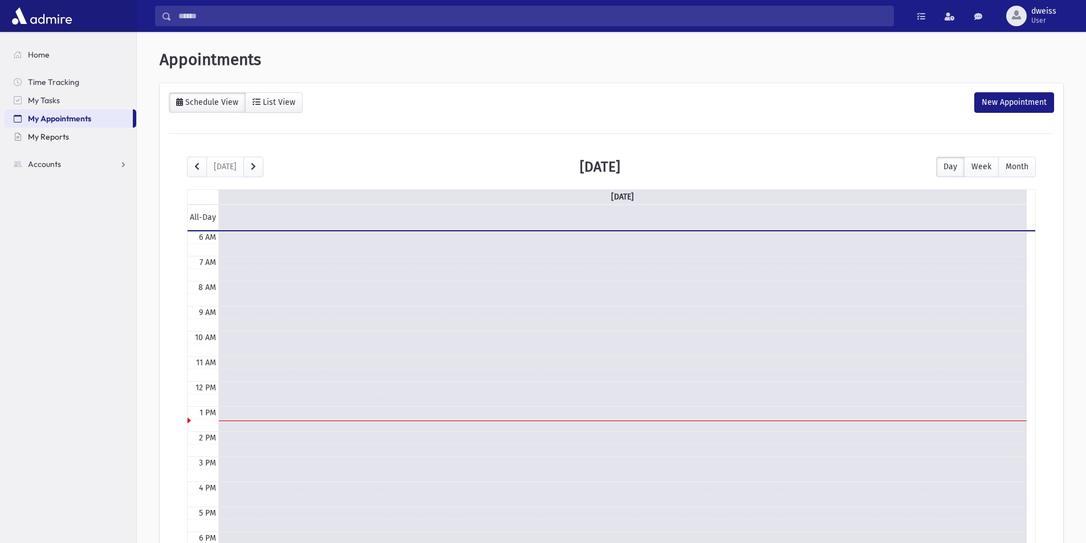
click at [42, 133] on span "My Reports" at bounding box center [48, 137] width 41 height 10
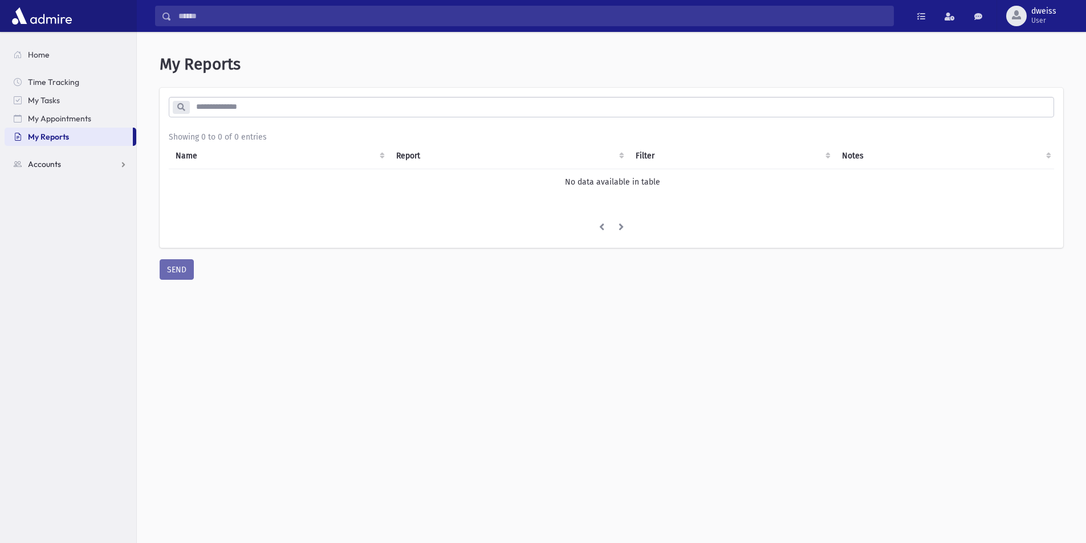
click at [41, 164] on span "Accounts" at bounding box center [44, 164] width 33 height 10
click at [55, 184] on span "Account List" at bounding box center [56, 182] width 44 height 10
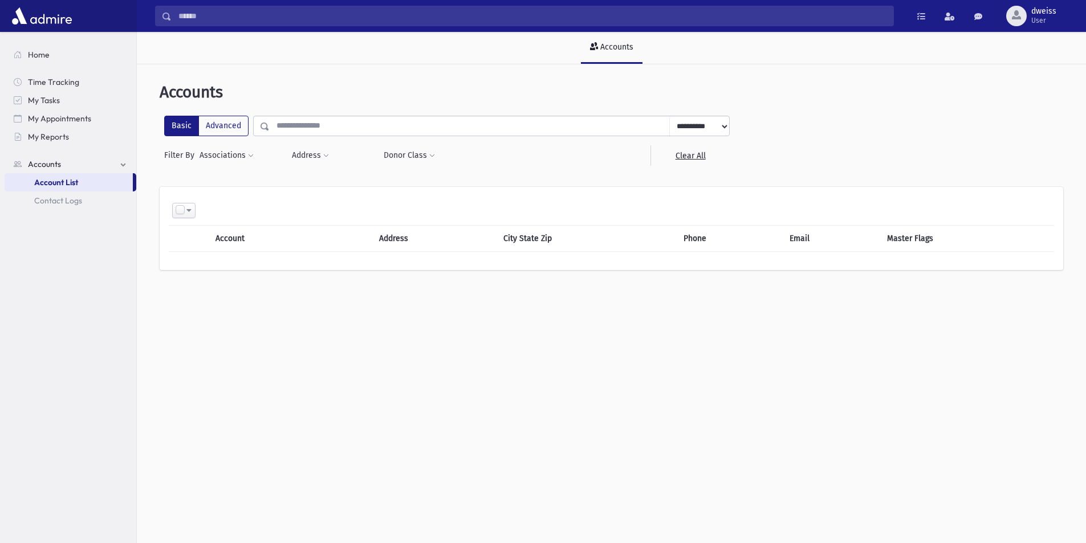
click at [304, 132] on input "text" at bounding box center [470, 126] width 400 height 21
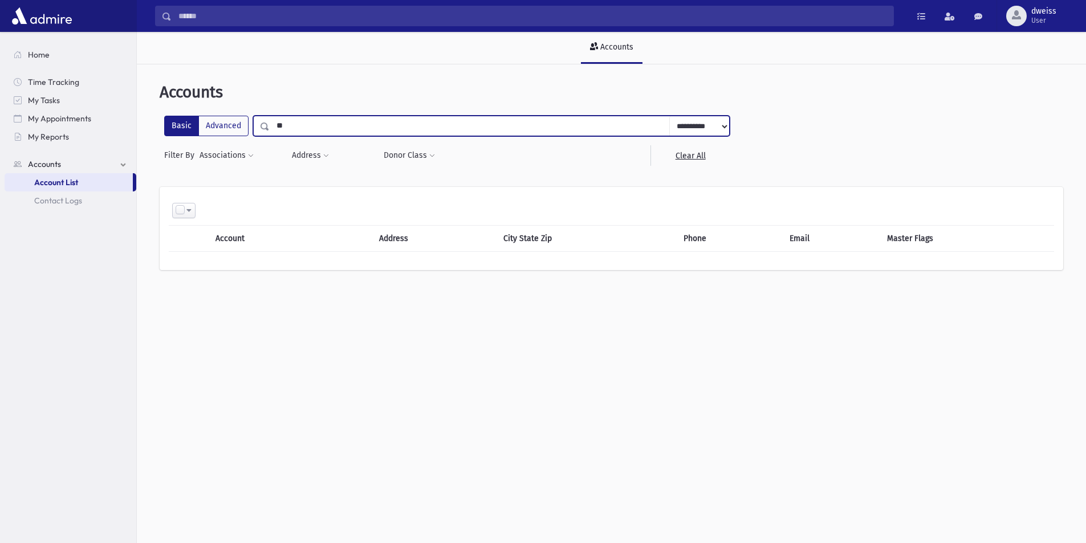
type input "*"
type input "*****"
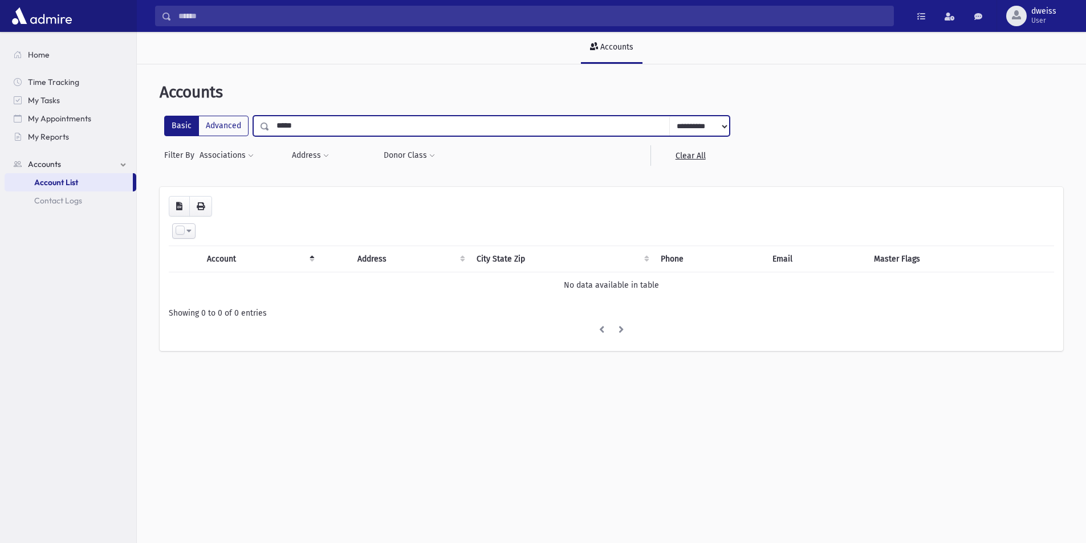
drag, startPoint x: 323, startPoint y: 125, endPoint x: 270, endPoint y: 111, distance: 54.9
click at [270, 111] on div "**********" at bounding box center [611, 222] width 940 height 307
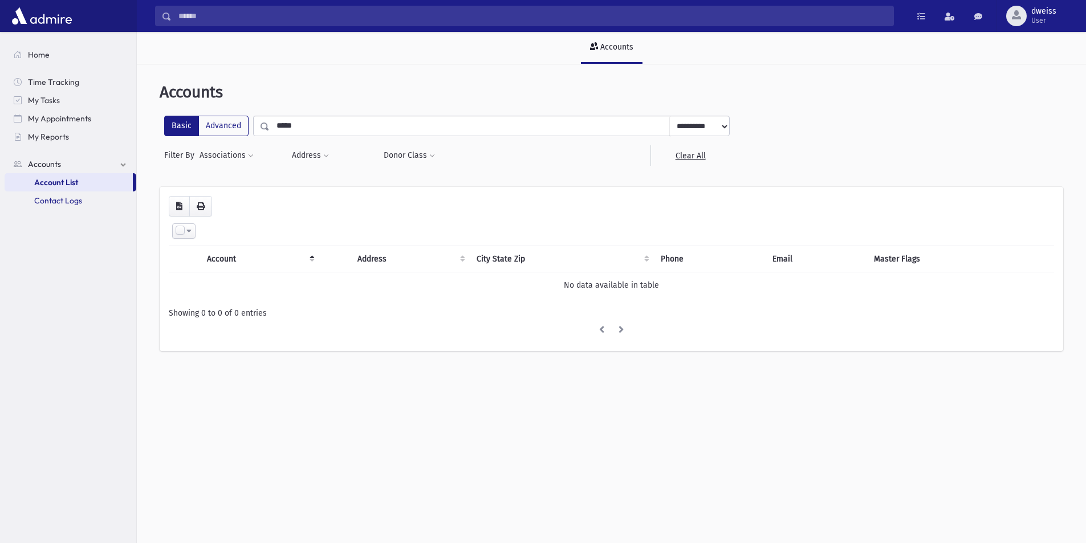
click at [64, 200] on span "Contact Logs" at bounding box center [58, 201] width 48 height 10
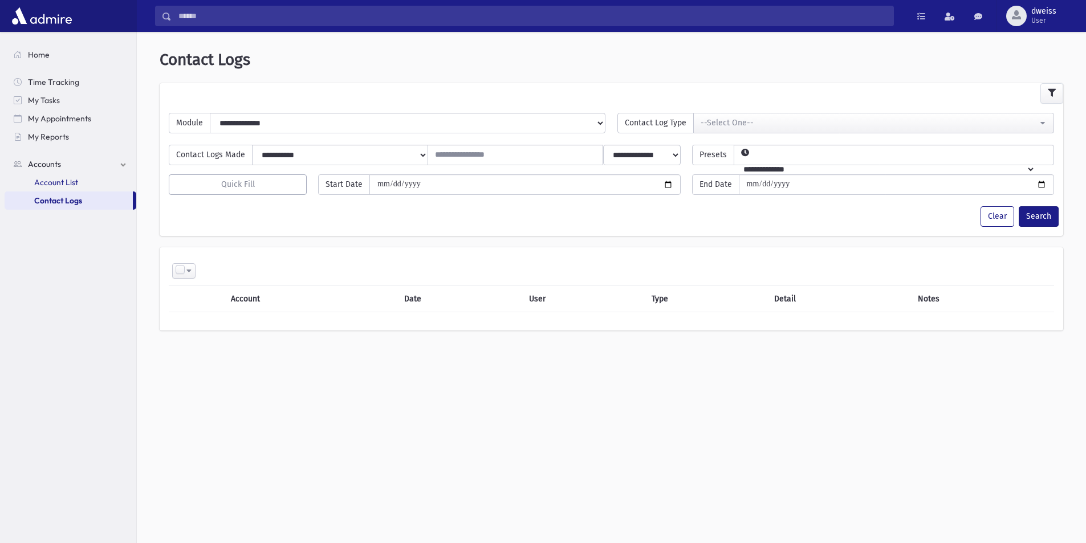
click at [74, 179] on span "Account List" at bounding box center [56, 182] width 44 height 10
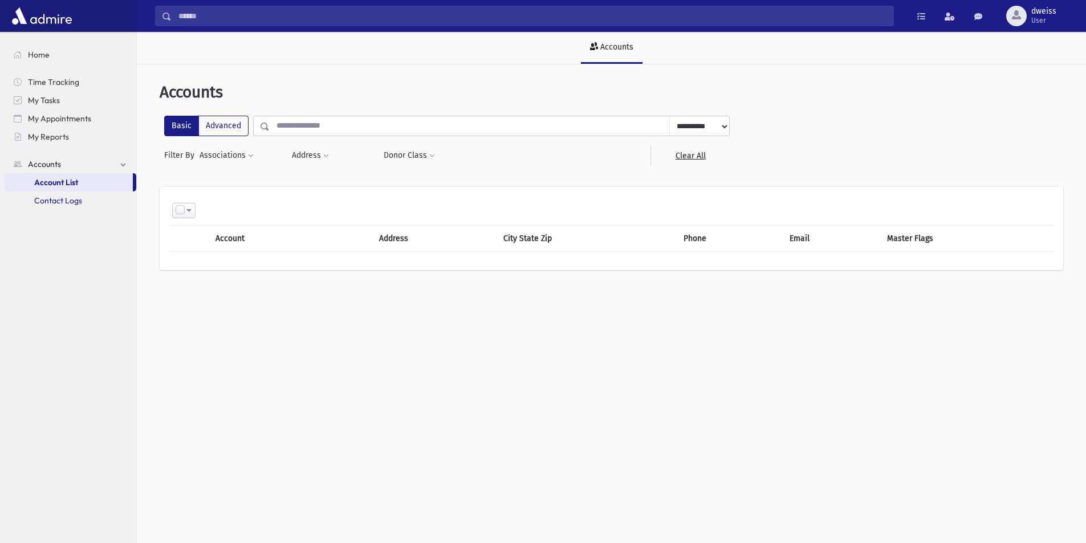
click at [76, 205] on span "Contact Logs" at bounding box center [58, 201] width 48 height 10
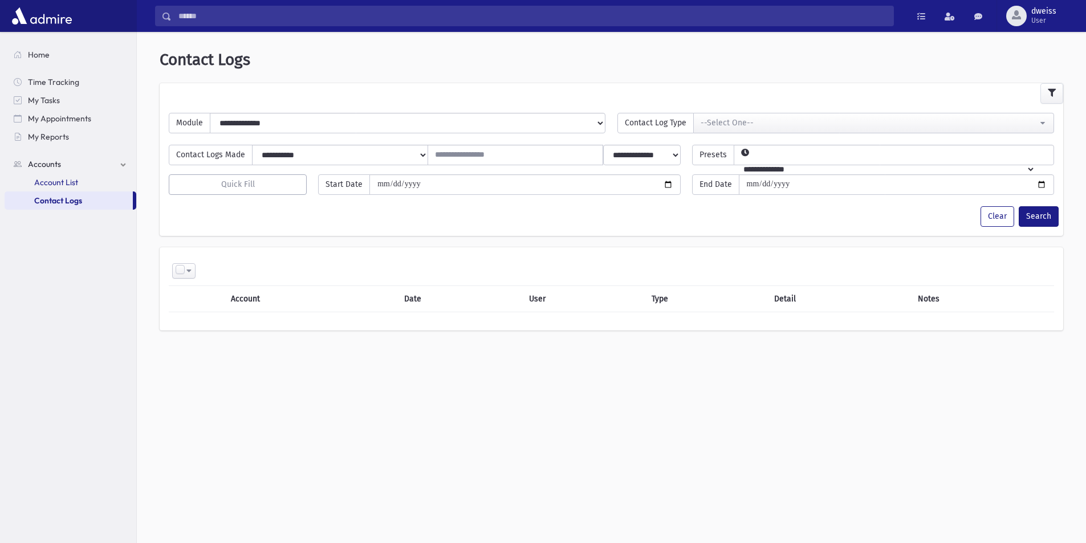
click at [91, 184] on link "Account List" at bounding box center [71, 182] width 132 height 18
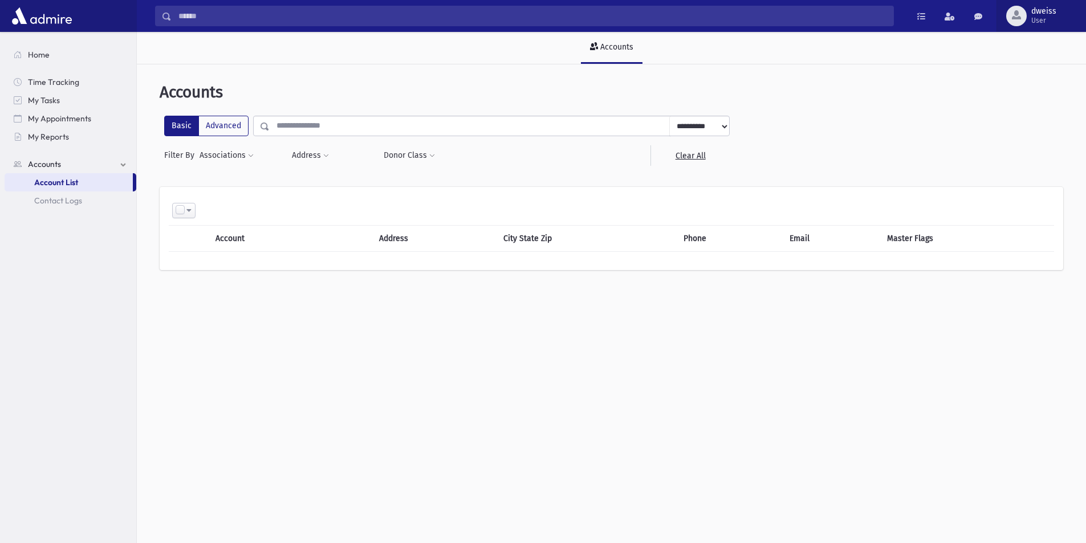
click at [1033, 24] on span "User" at bounding box center [1043, 20] width 25 height 9
click at [953, 19] on span at bounding box center [950, 17] width 10 height 8
click at [975, 73] on div "**********" at bounding box center [611, 182] width 940 height 226
